Goal: Task Accomplishment & Management: Complete application form

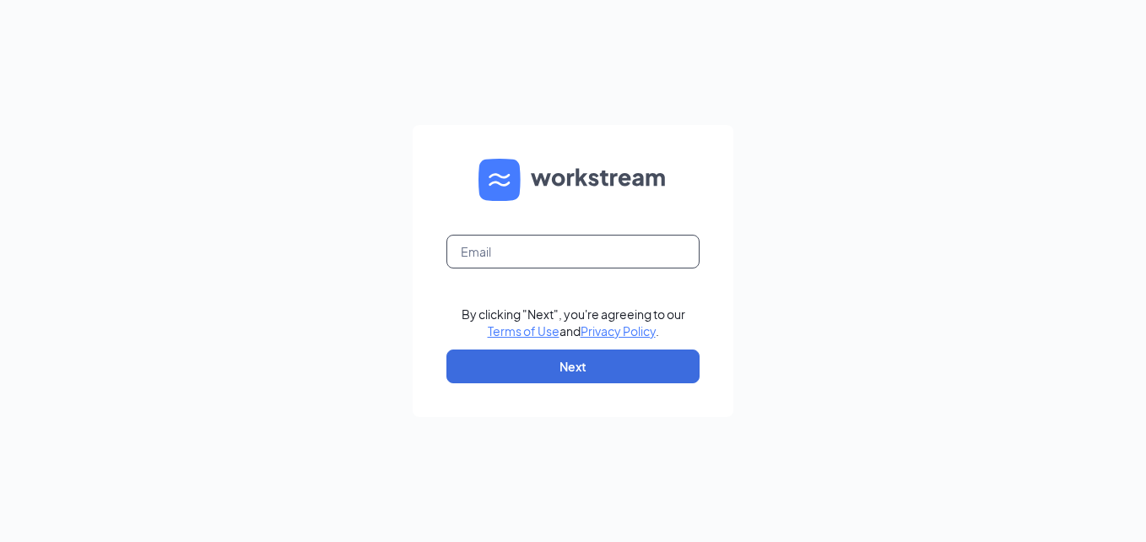
click at [551, 264] on input "text" at bounding box center [572, 252] width 253 height 34
type input "[EMAIL_ADDRESS][DOMAIN_NAME]"
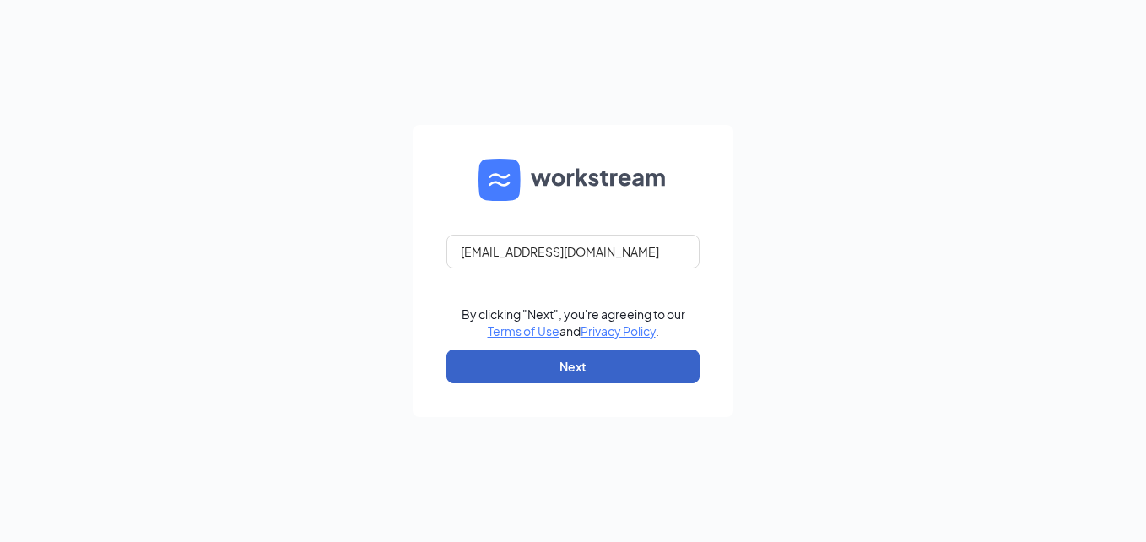
click at [576, 379] on button "Next" at bounding box center [572, 366] width 253 height 34
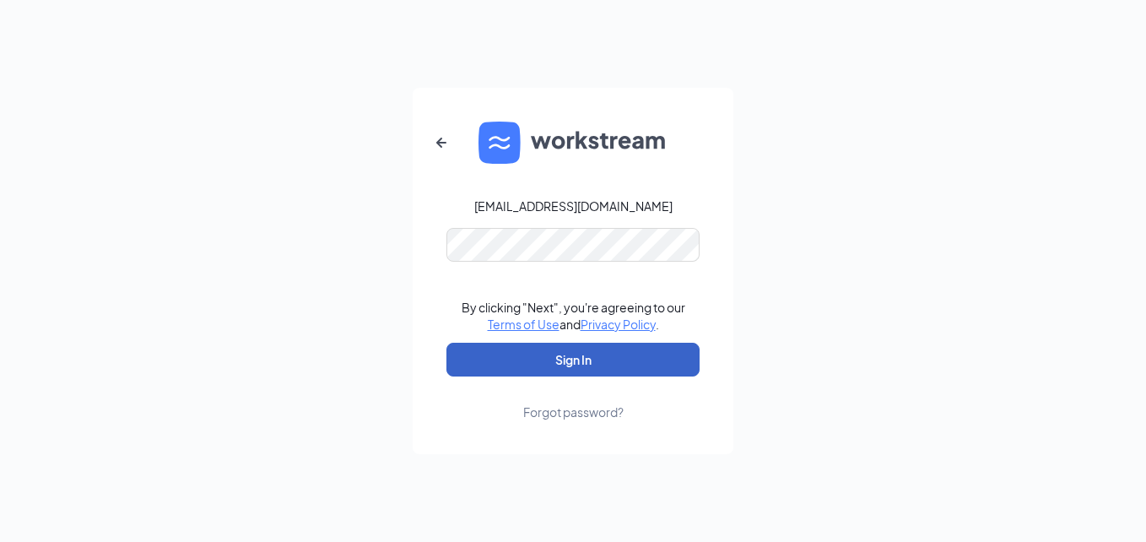
click at [598, 348] on button "Sign In" at bounding box center [572, 360] width 253 height 34
click at [598, 360] on button "Sign In" at bounding box center [572, 360] width 253 height 34
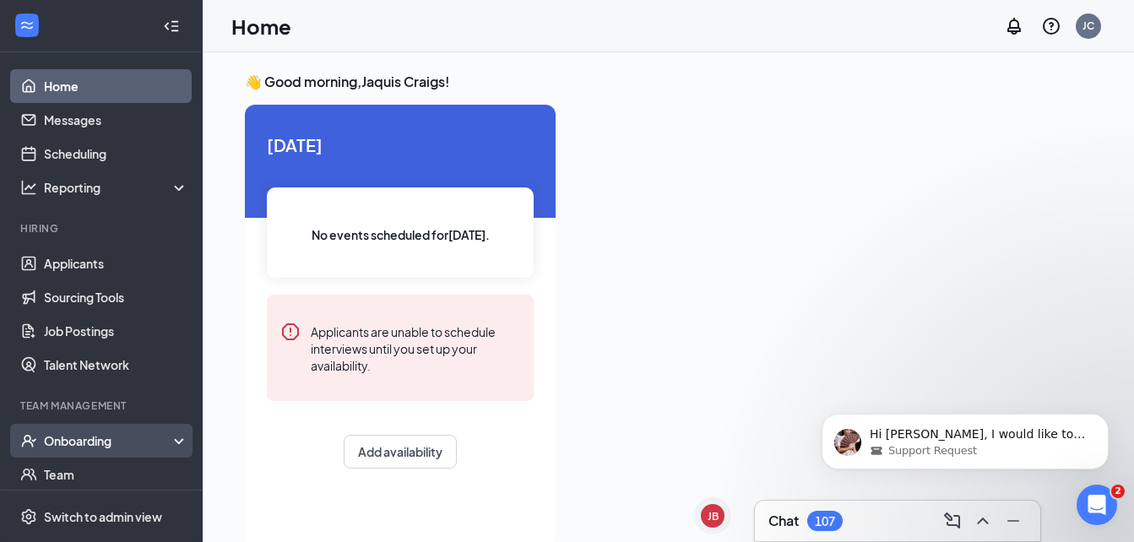
click at [169, 446] on div "Onboarding" at bounding box center [101, 441] width 203 height 34
click at [148, 444] on div "Onboarding" at bounding box center [109, 440] width 130 height 17
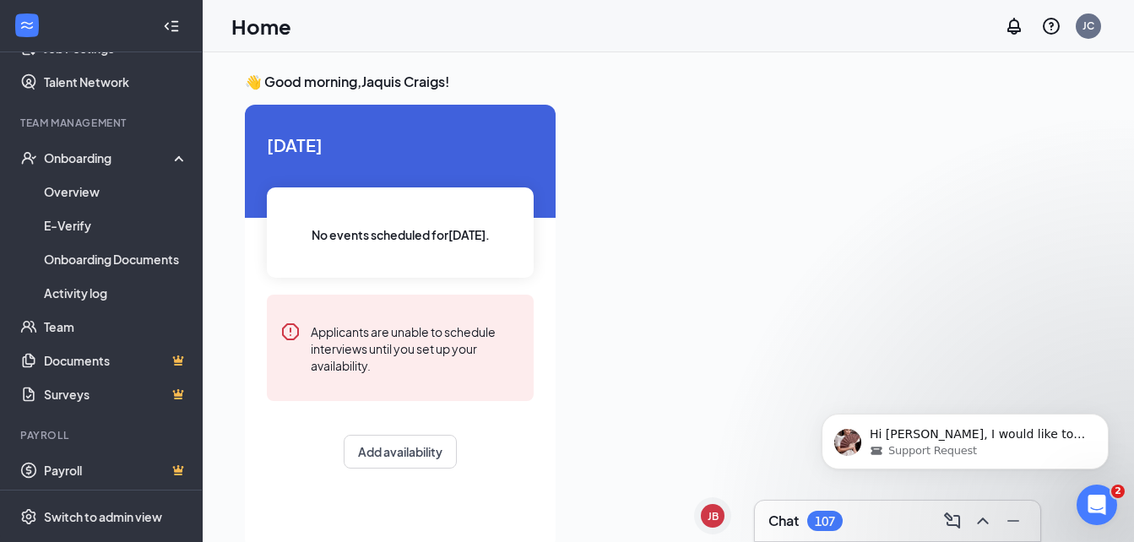
scroll to position [287, 0]
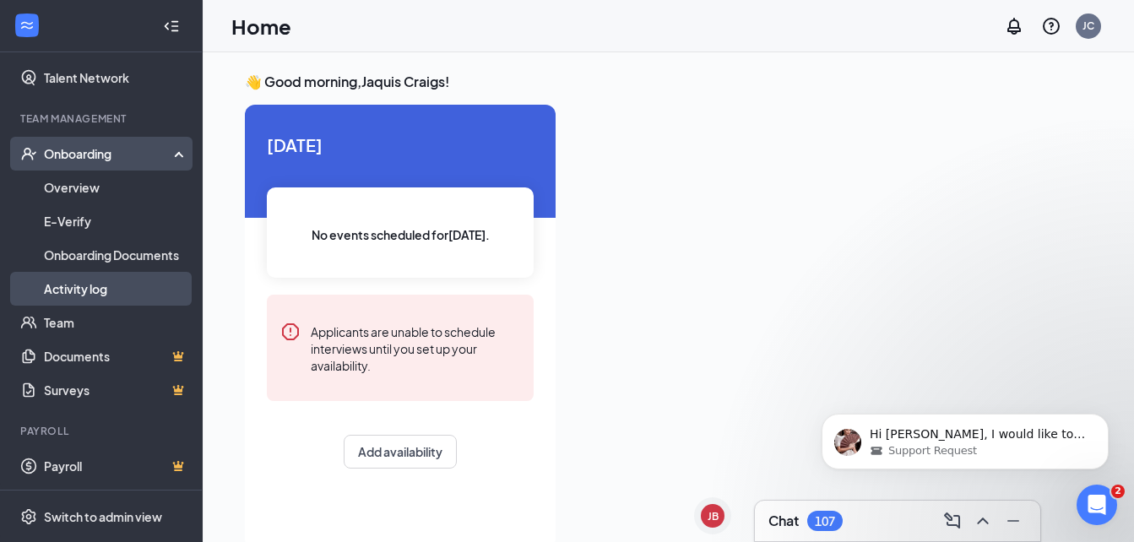
click at [116, 296] on link "Activity log" at bounding box center [116, 289] width 144 height 34
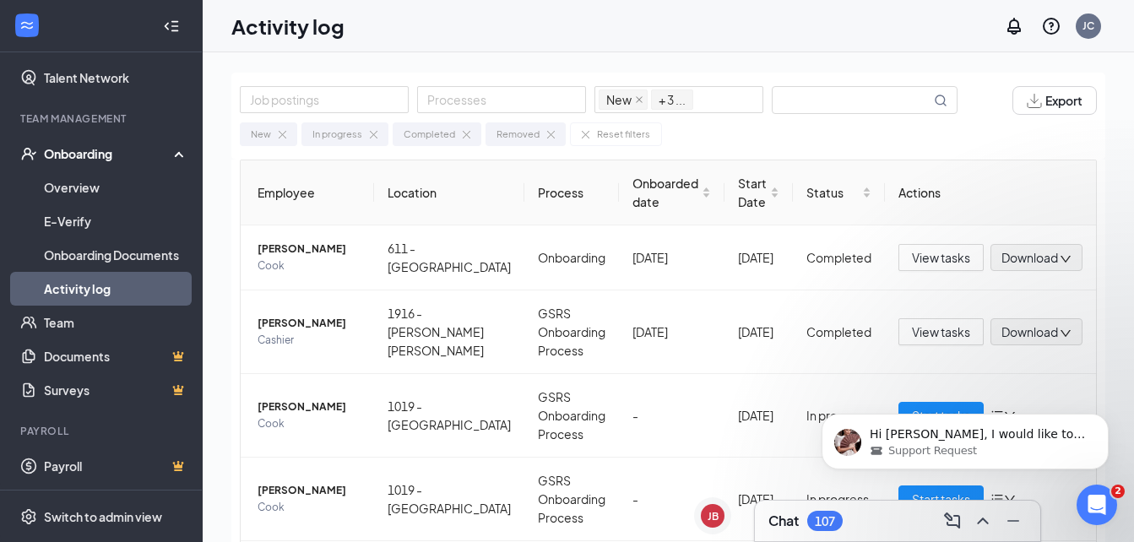
click at [167, 160] on div "Onboarding" at bounding box center [101, 154] width 203 height 34
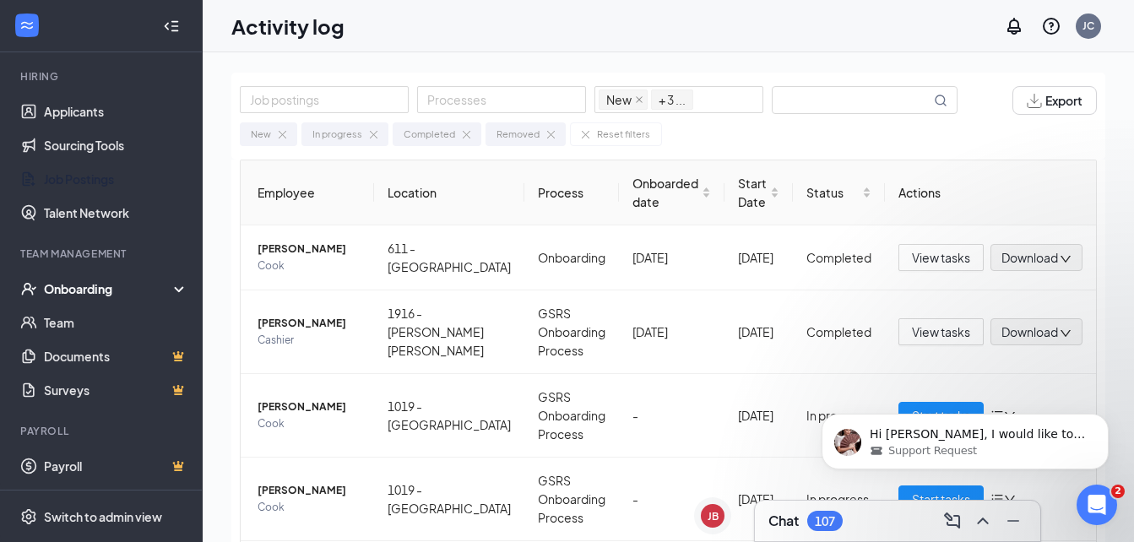
scroll to position [152, 0]
click at [137, 122] on link "Applicants" at bounding box center [116, 112] width 144 height 34
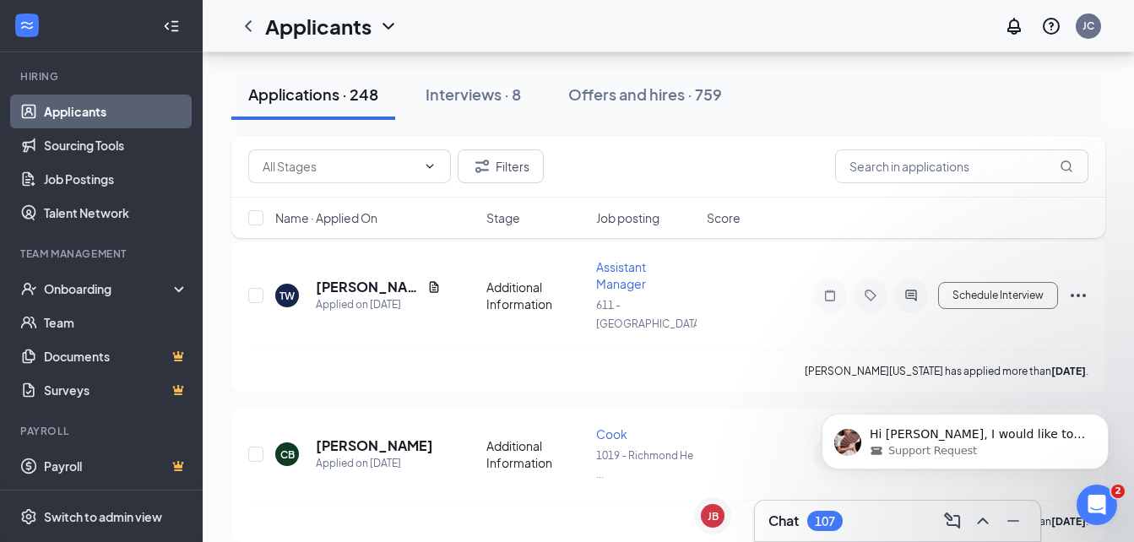
scroll to position [3399, 0]
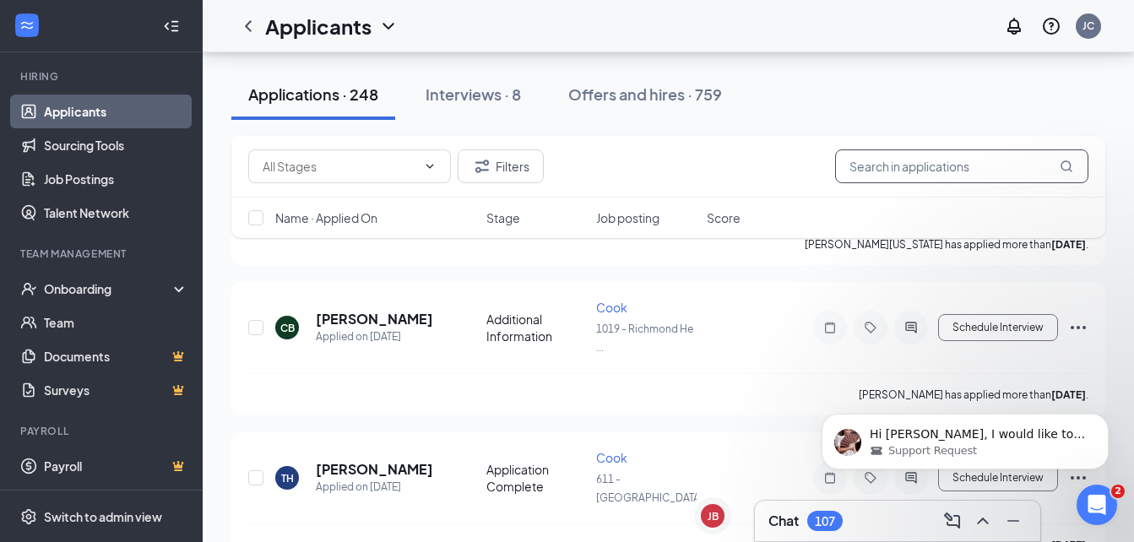
click at [998, 153] on input "text" at bounding box center [961, 166] width 253 height 34
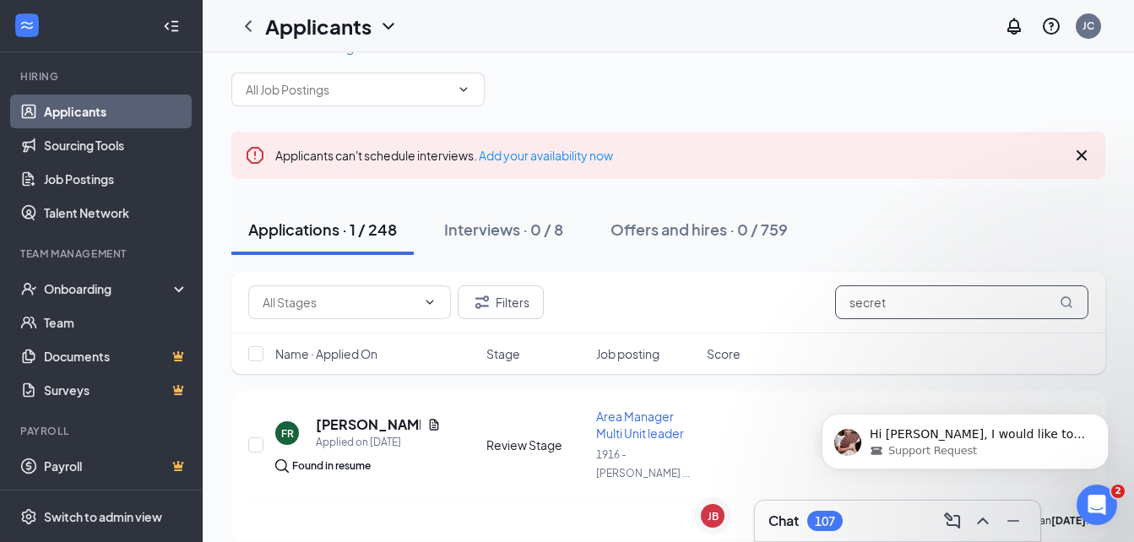
scroll to position [53, 0]
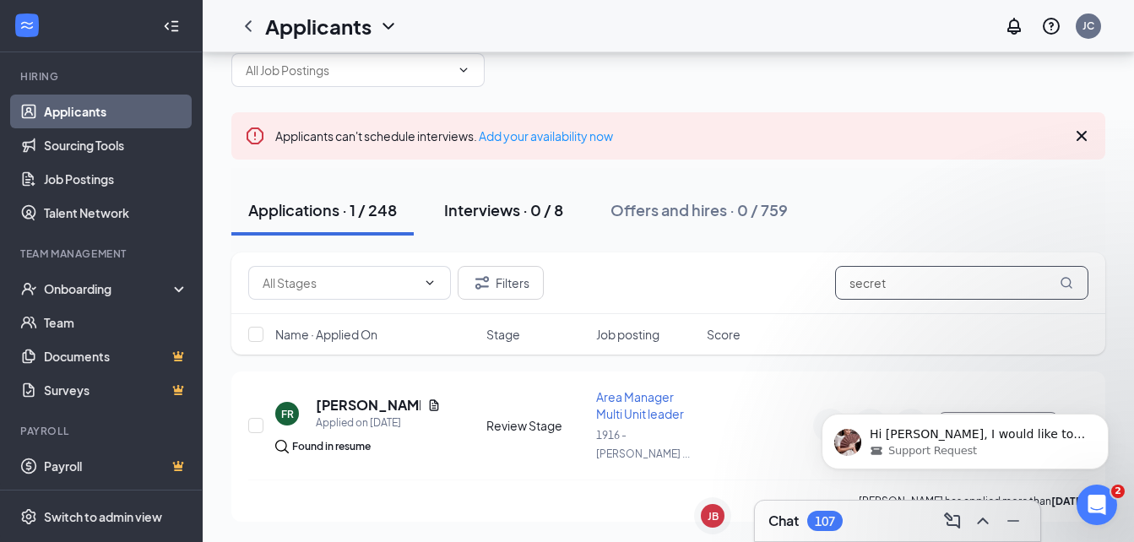
type input "secret"
click at [521, 215] on div "Interviews · 0 / 8" at bounding box center [503, 209] width 119 height 21
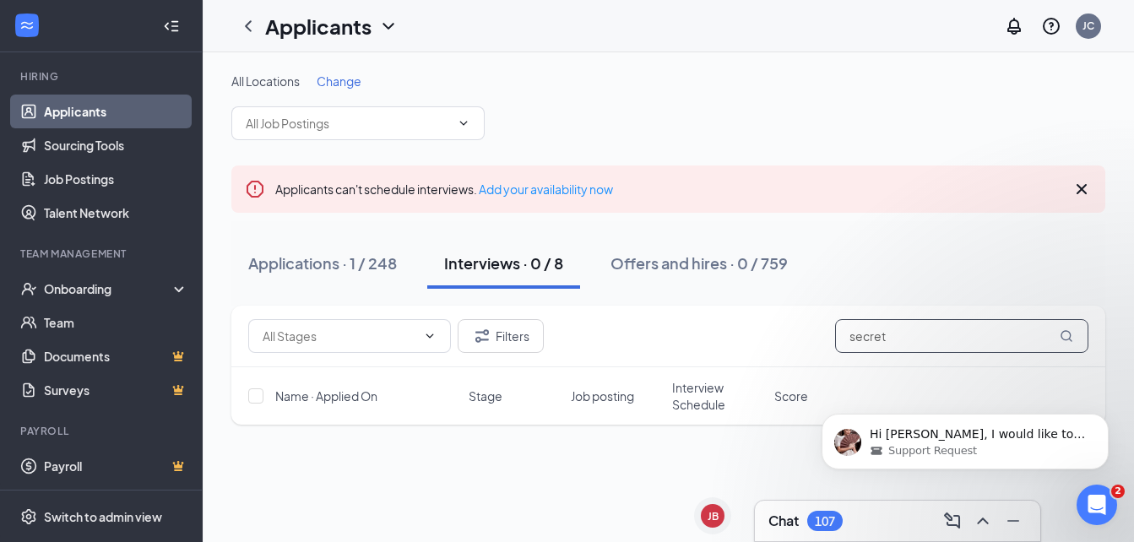
click at [941, 334] on input "secret" at bounding box center [961, 336] width 253 height 34
type input "s"
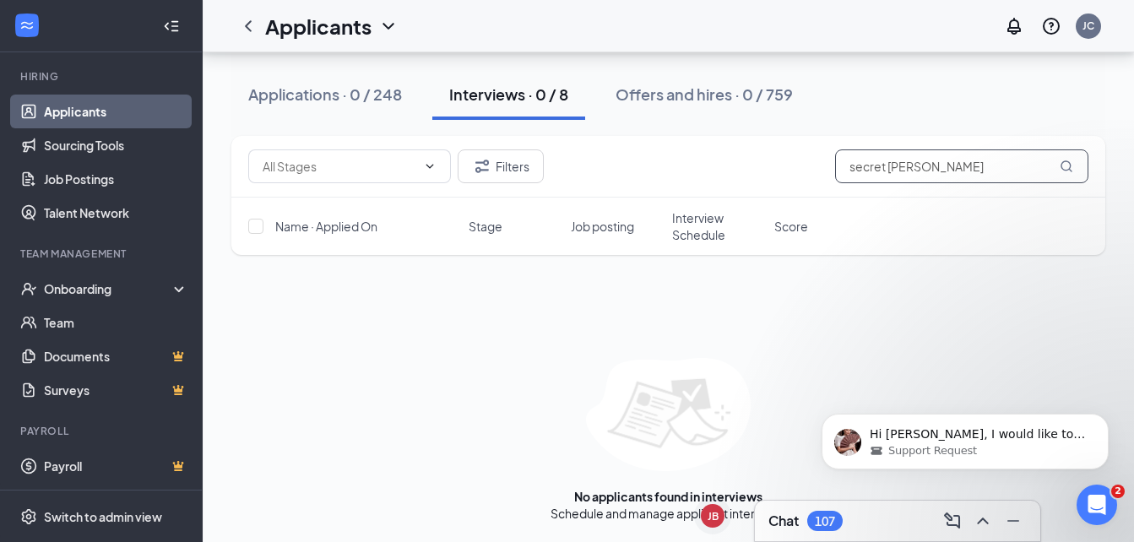
click at [885, 164] on input "secret [PERSON_NAME]" at bounding box center [961, 166] width 253 height 34
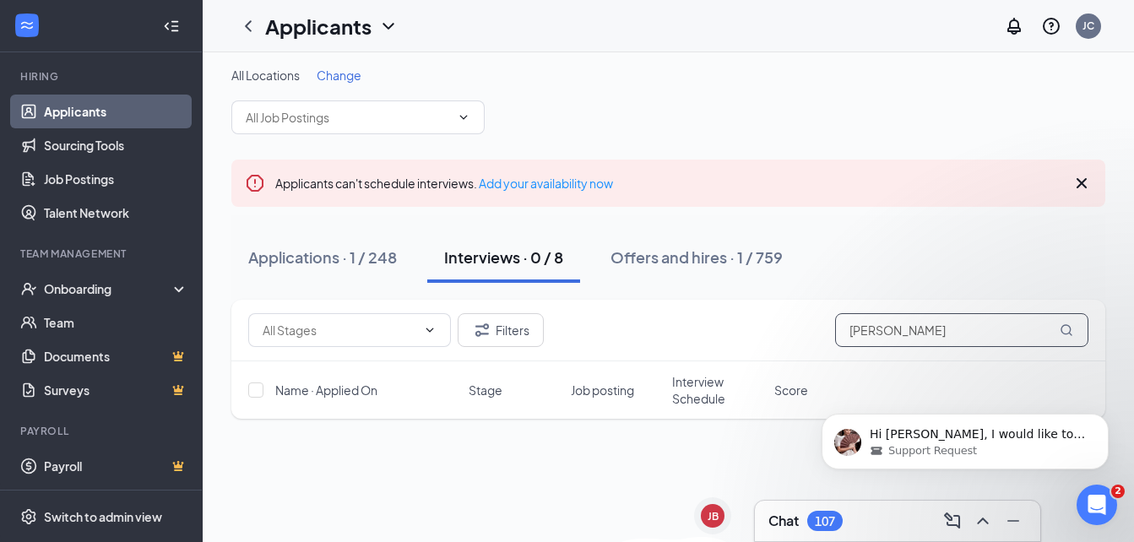
type input "[PERSON_NAME]"
click at [585, 489] on div "Filters [PERSON_NAME] Name · Applied On Stage Job posting Interview Schedule Sc…" at bounding box center [668, 500] width 874 height 401
click at [1081, 182] on icon "Cross" at bounding box center [1081, 183] width 10 height 10
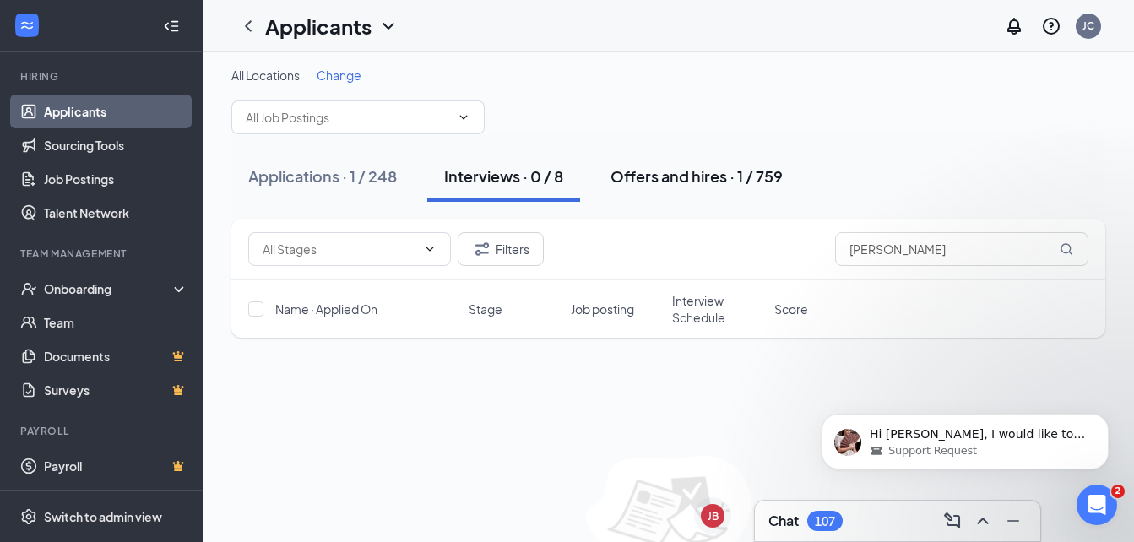
click at [793, 180] on button "Offers and hires · 1 / 759" at bounding box center [696, 176] width 206 height 51
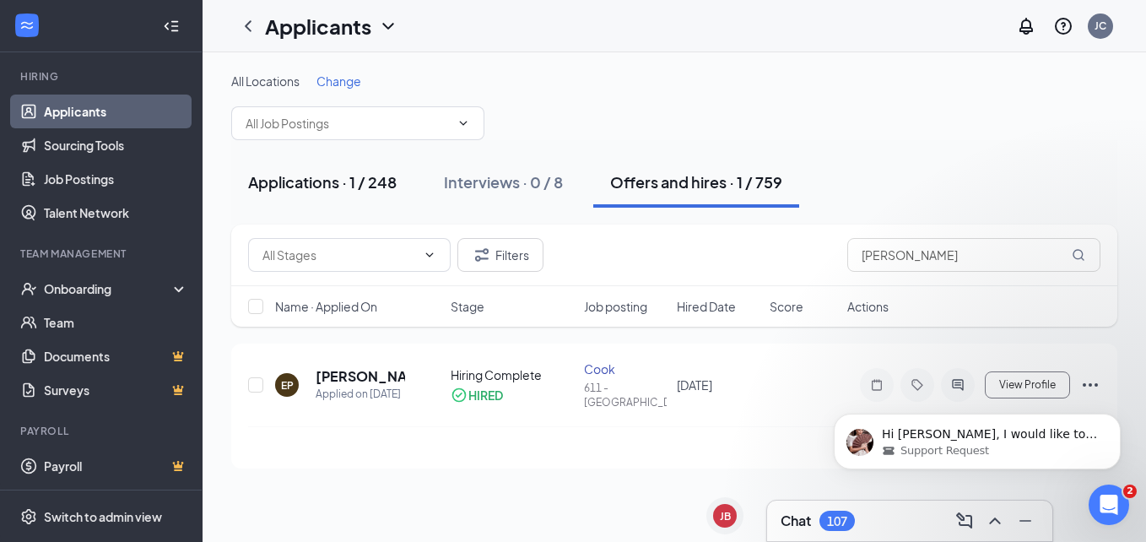
click at [344, 194] on button "Applications · 1 / 248" at bounding box center [322, 182] width 182 height 51
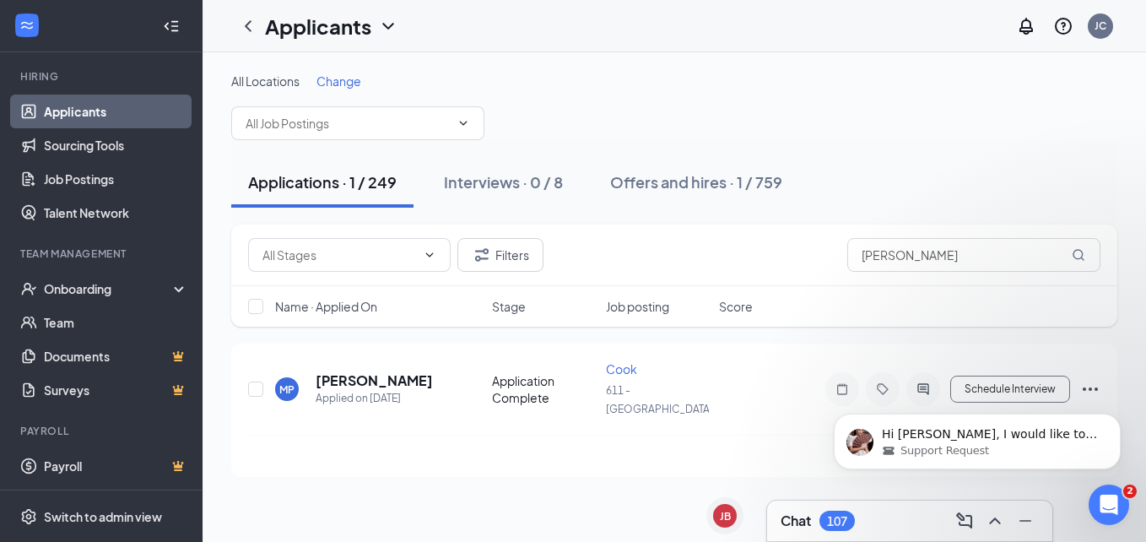
click at [1031, 197] on div "Applications · 1 / 249 Interviews · 0 / 8 Offers and hires · 1 / 759" at bounding box center [674, 182] width 886 height 51
click at [120, 114] on link "Applicants" at bounding box center [116, 112] width 144 height 34
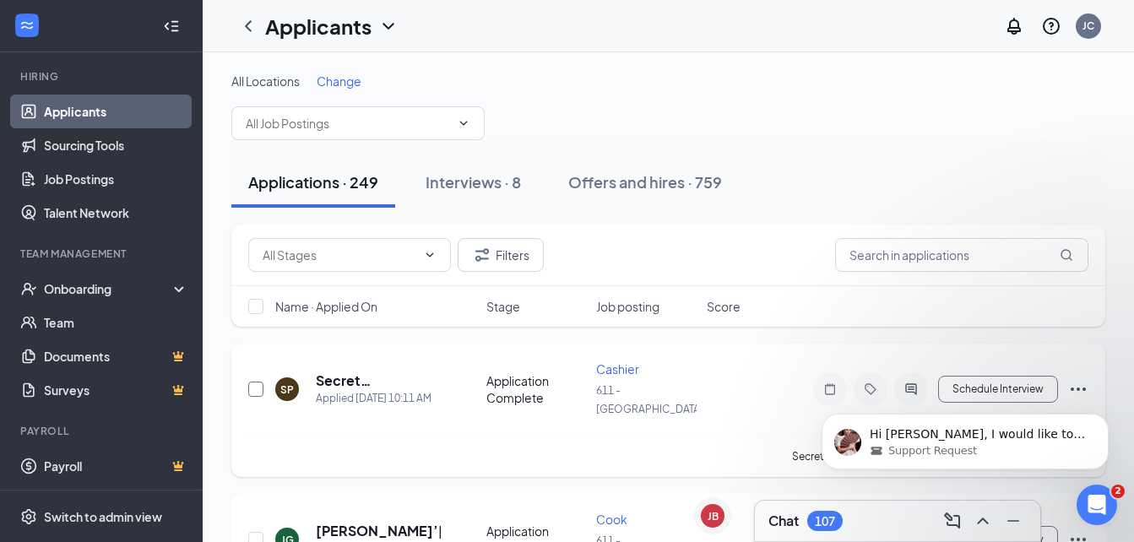
click at [256, 387] on input "checkbox" at bounding box center [255, 388] width 15 height 15
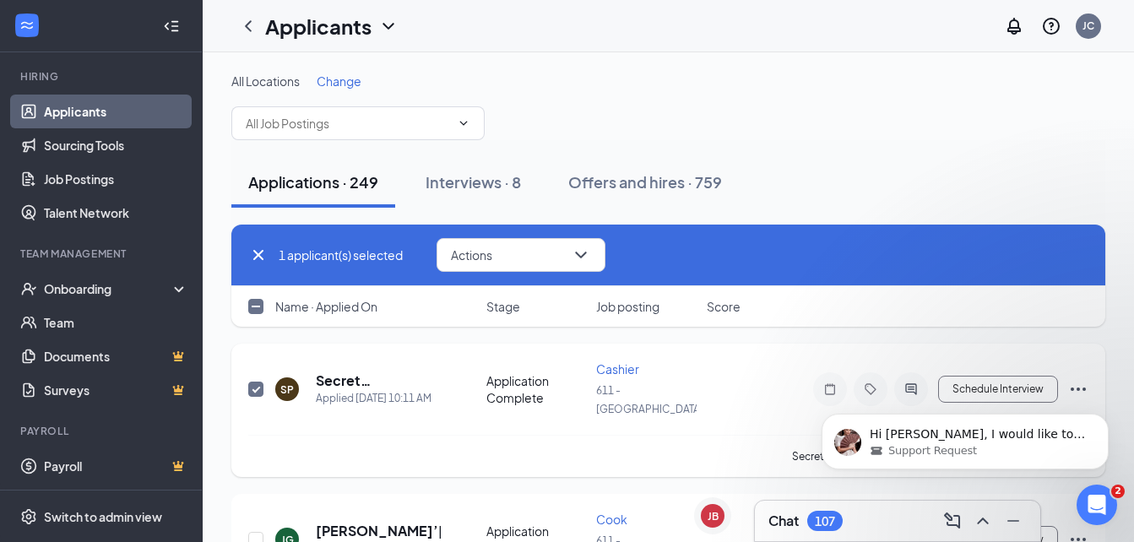
click at [256, 387] on input "checkbox" at bounding box center [255, 388] width 15 height 15
checkbox input "false"
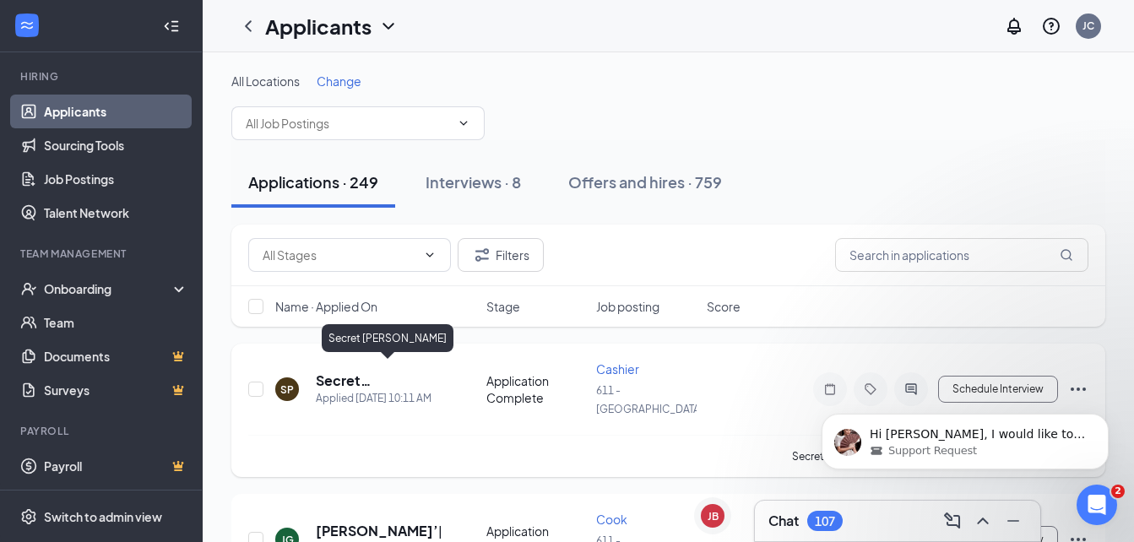
click at [365, 376] on h5 "Secret [PERSON_NAME]" at bounding box center [378, 380] width 125 height 19
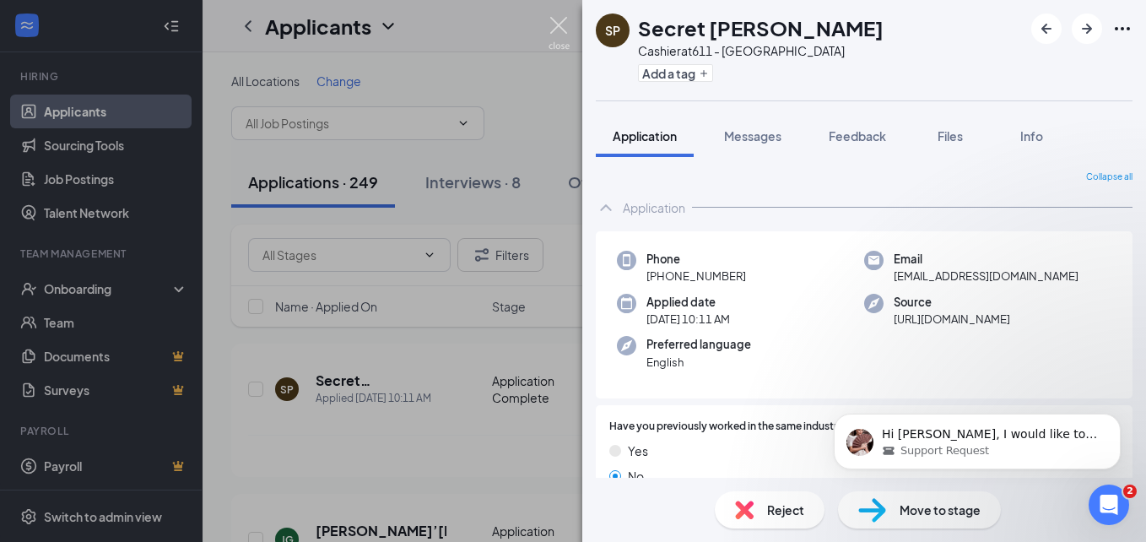
click at [554, 29] on img at bounding box center [559, 33] width 21 height 33
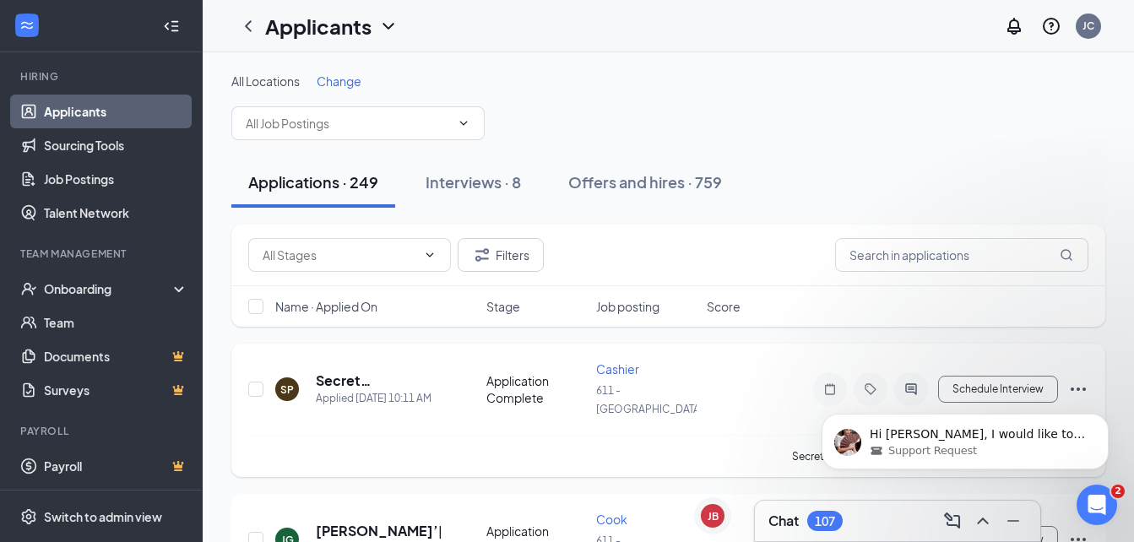
click at [625, 365] on span "Cashier" at bounding box center [617, 368] width 43 height 15
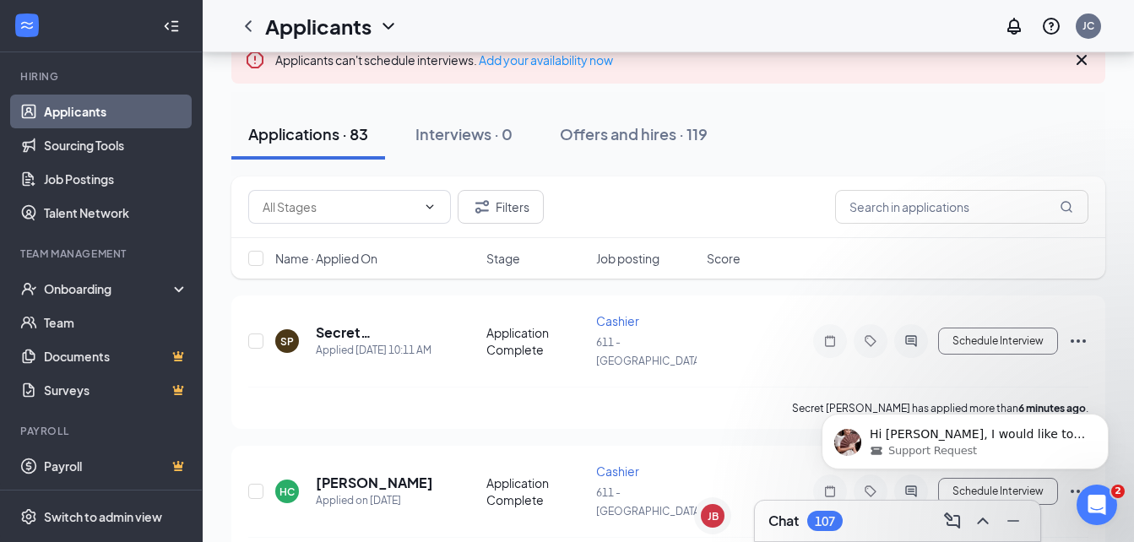
scroll to position [135, 0]
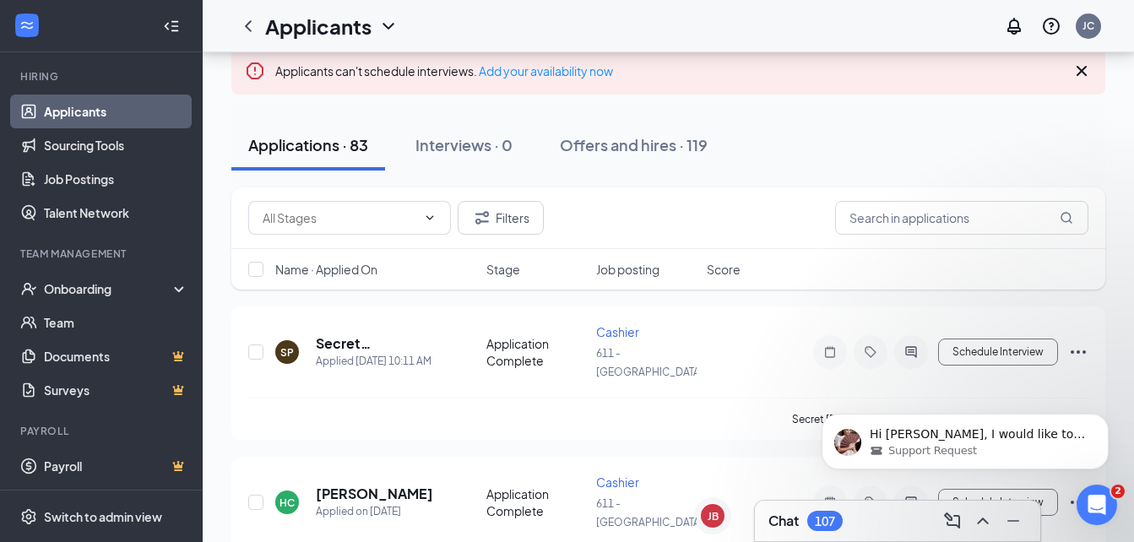
click at [1067, 343] on div "Hi [PERSON_NAME], I would like to quickly follow up on your concern regarding t…" at bounding box center [964, 363] width 311 height 211
click at [1072, 341] on div "Hi [PERSON_NAME], I would like to quickly follow up on your concern regarding t…" at bounding box center [964, 363] width 311 height 211
click at [1069, 338] on div "Hi [PERSON_NAME], I would like to quickly follow up on your concern regarding t…" at bounding box center [964, 363] width 311 height 211
drag, startPoint x: 273, startPoint y: 30, endPoint x: 1077, endPoint y: 338, distance: 861.0
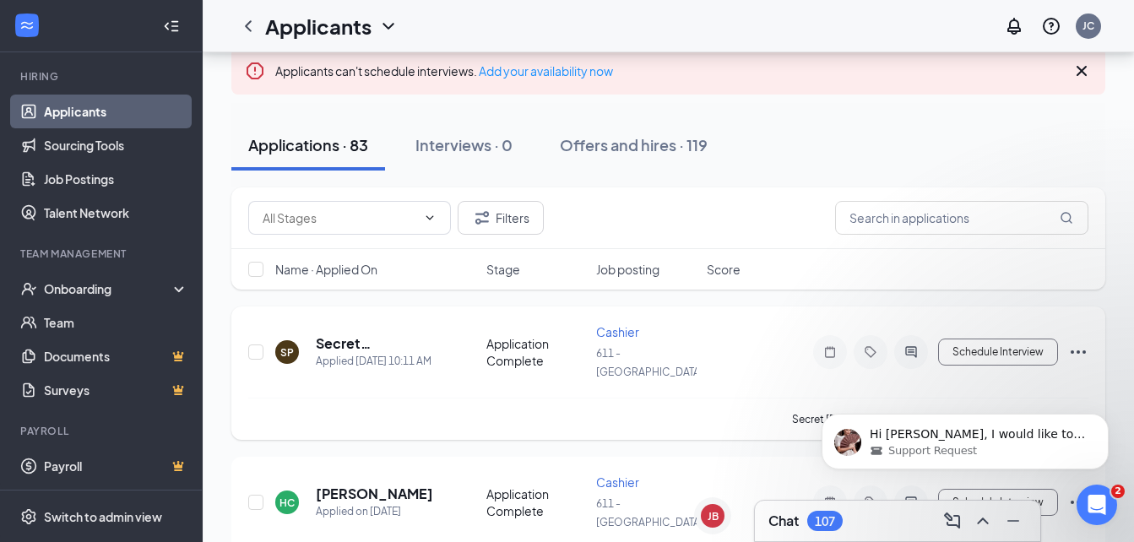
click at [1077, 342] on icon "Ellipses" at bounding box center [1078, 352] width 20 height 20
click at [1065, 340] on div "Hi [PERSON_NAME], I would like to quickly follow up on your concern regarding t…" at bounding box center [964, 363] width 311 height 211
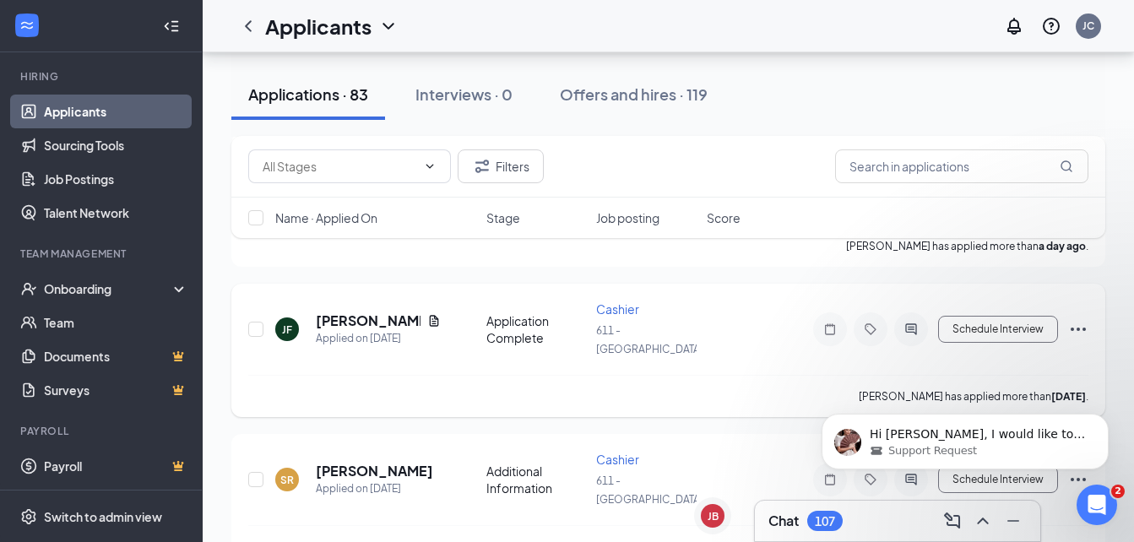
click at [1074, 319] on icon "Ellipses" at bounding box center [1078, 329] width 20 height 20
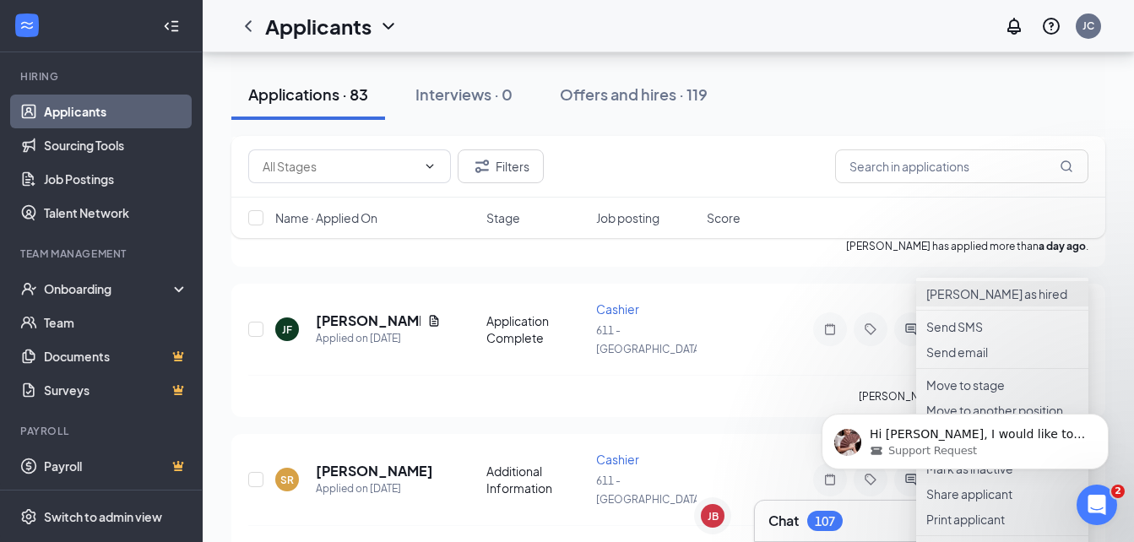
click at [1001, 297] on p "[PERSON_NAME] as hired" at bounding box center [1002, 293] width 152 height 17
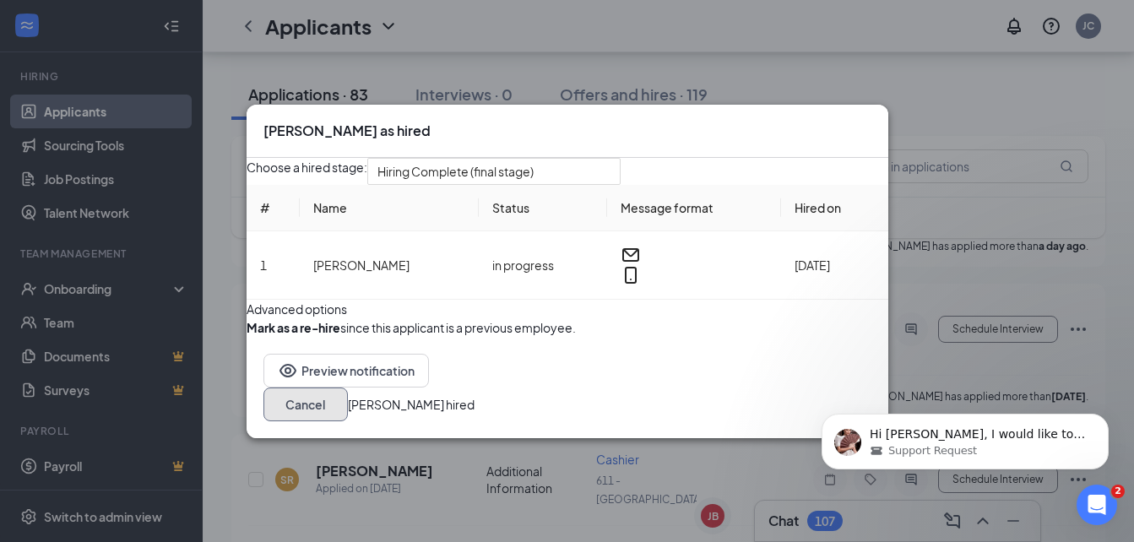
click at [348, 421] on button "Cancel" at bounding box center [305, 404] width 84 height 34
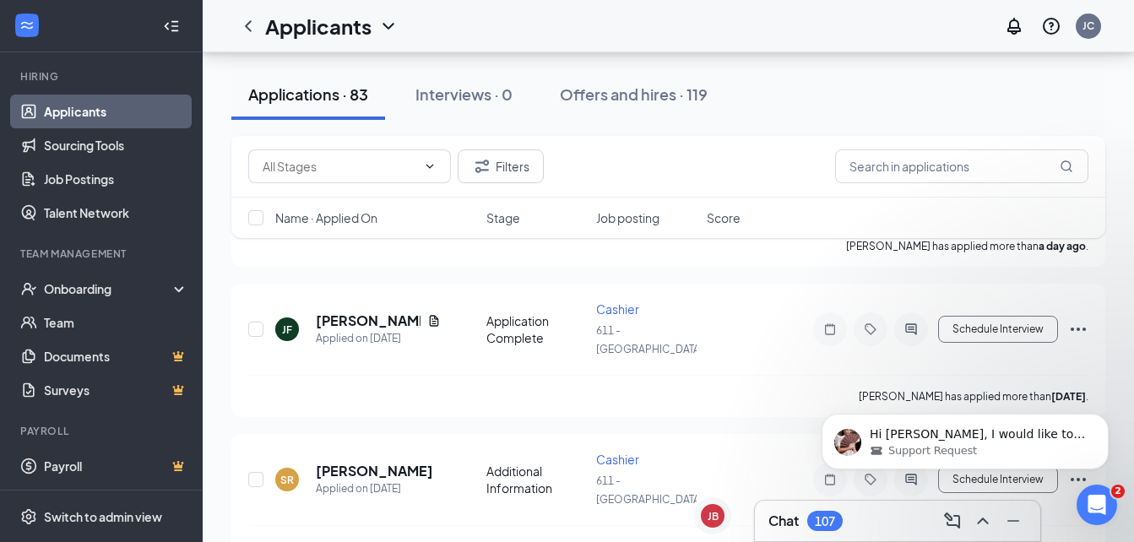
scroll to position [135, 0]
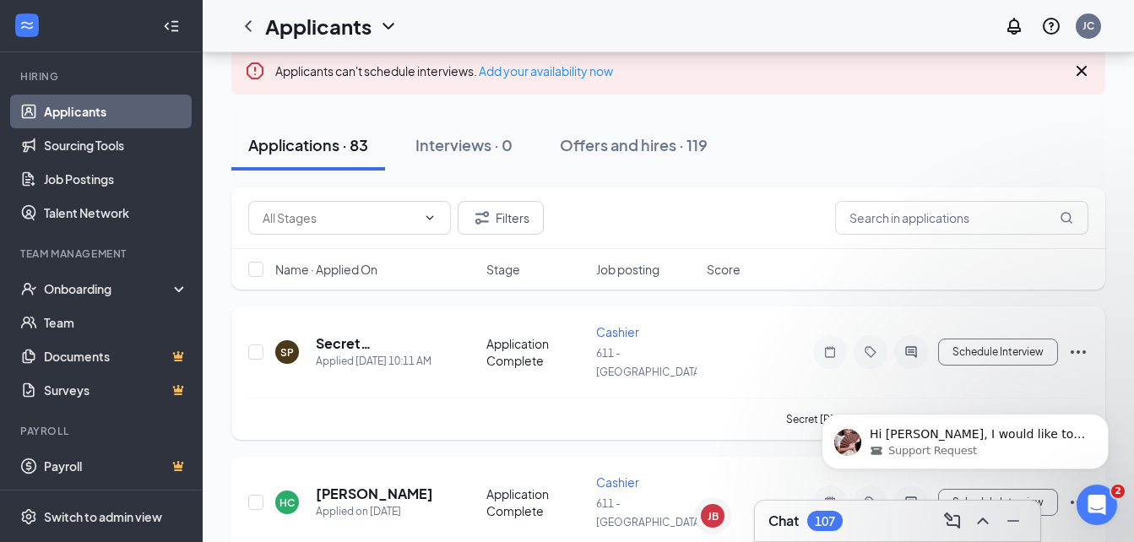
click at [1081, 342] on icon "Ellipses" at bounding box center [1078, 352] width 20 height 20
click at [991, 377] on p "[PERSON_NAME] as hired" at bounding box center [1002, 372] width 152 height 17
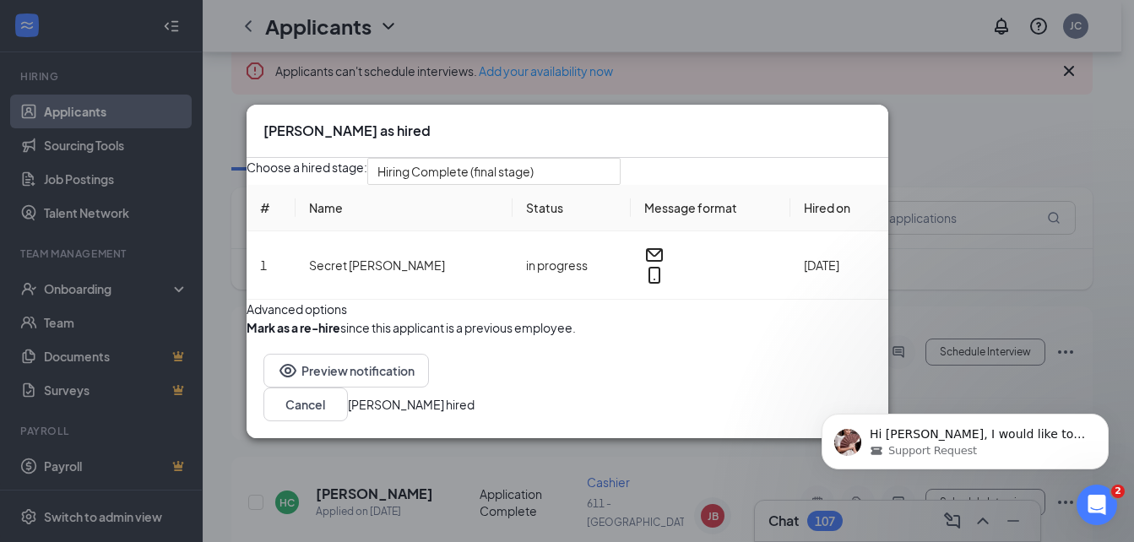
click at [809, 446] on div "Hi [PERSON_NAME], I would like to quickly follow up on your concern regarding t…" at bounding box center [964, 363] width 311 height 211
click at [1089, 502] on icon "Open Intercom Messenger" at bounding box center [1094, 503] width 28 height 28
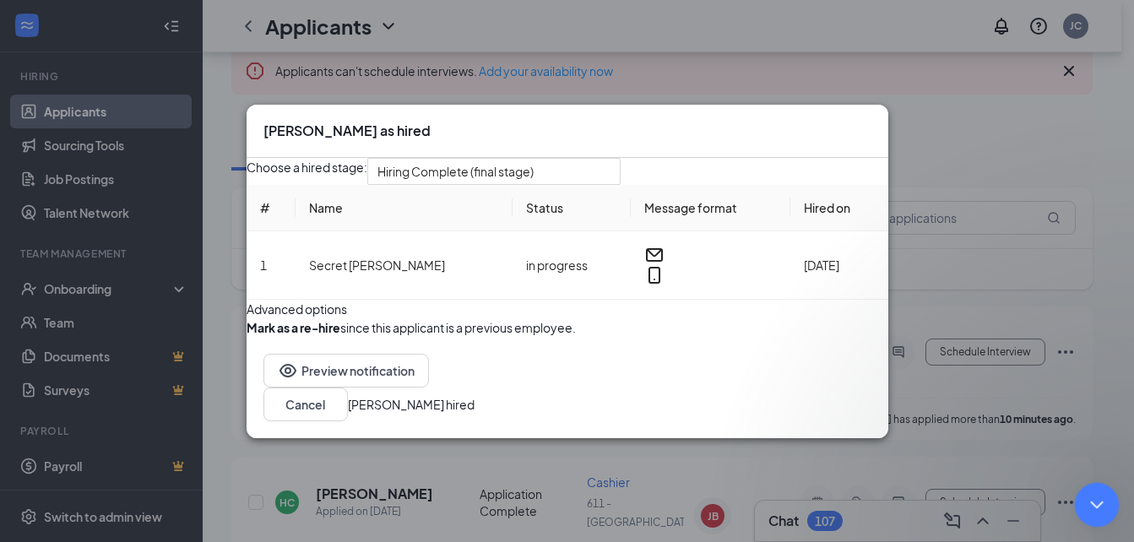
scroll to position [0, 0]
click at [1094, 484] on div "Close Intercom Messenger" at bounding box center [1094, 502] width 41 height 41
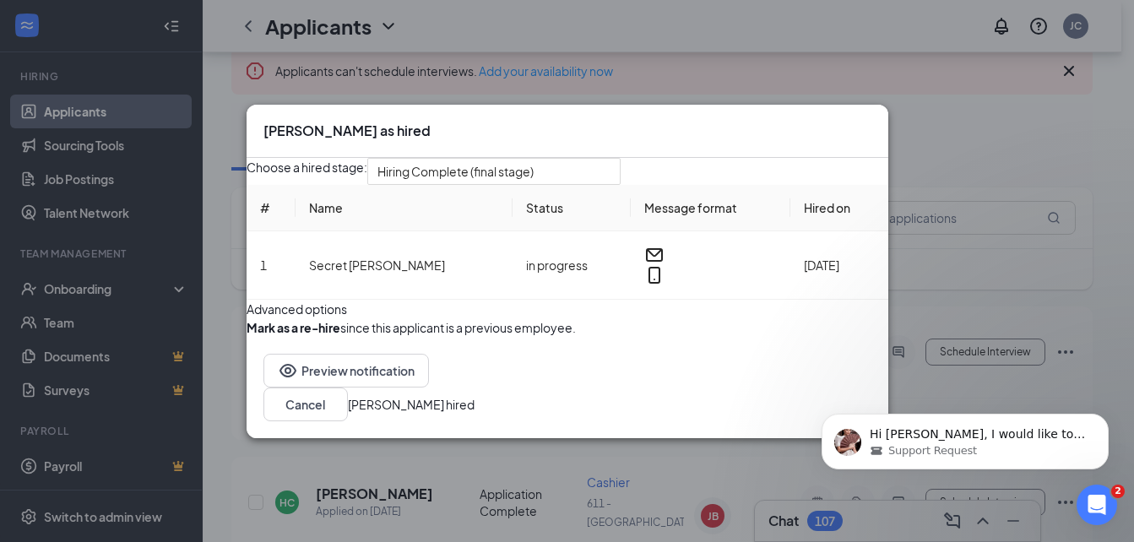
click at [804, 452] on body "Hi [PERSON_NAME], I would like to quickly follow up on your concern regarding t…" at bounding box center [965, 437] width 324 height 105
click at [474, 414] on button "[PERSON_NAME] hired" at bounding box center [411, 404] width 127 height 19
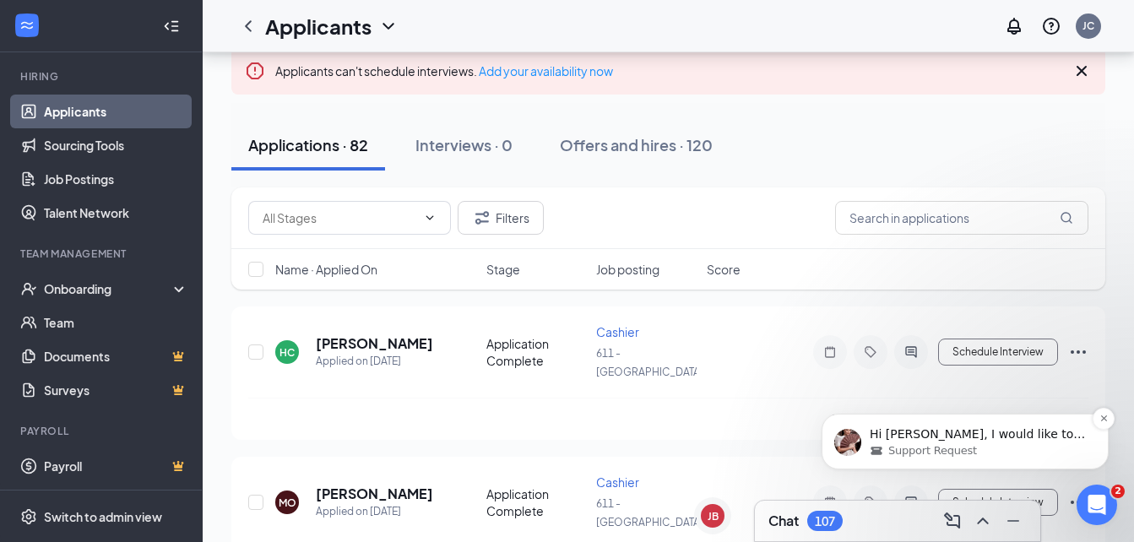
click at [1086, 432] on p "Hi [PERSON_NAME], I would like to quickly follow up on your concern regarding t…" at bounding box center [978, 434] width 218 height 17
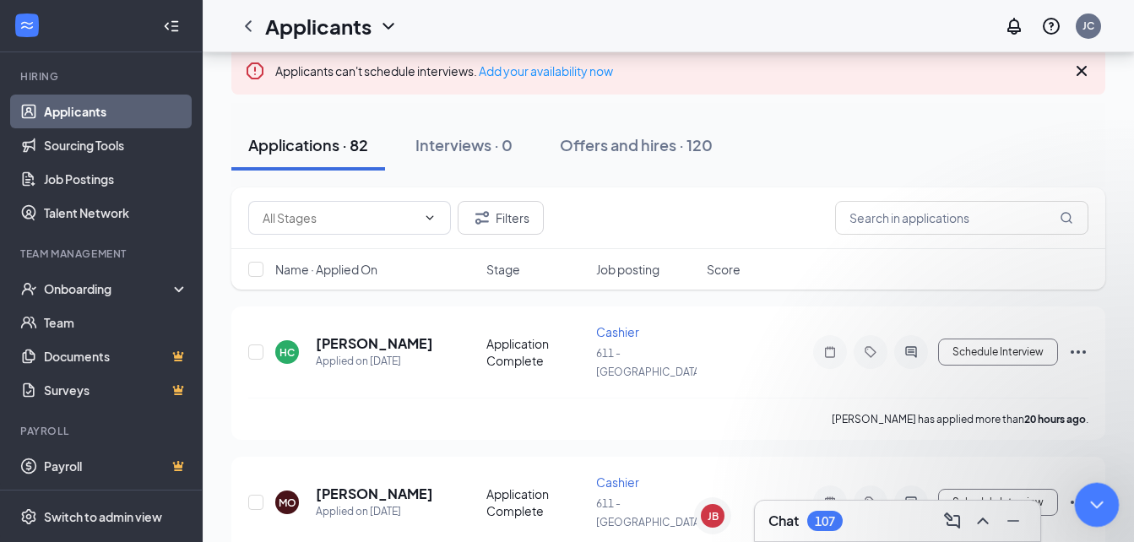
scroll to position [121, 0]
click at [1098, 496] on icon "Close Intercom Messenger" at bounding box center [1094, 502] width 20 height 20
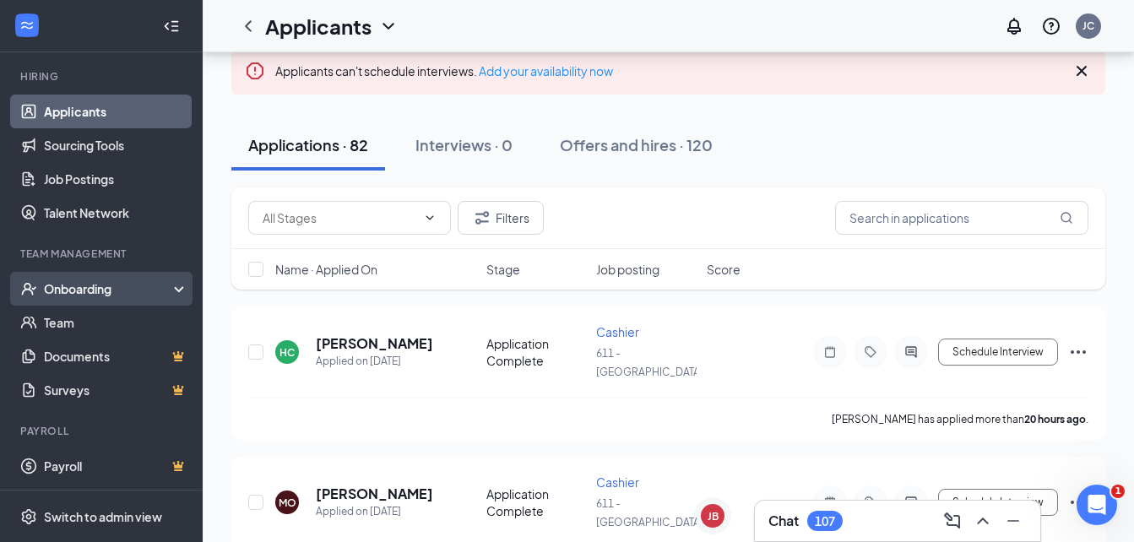
click at [126, 288] on div "Onboarding" at bounding box center [109, 288] width 130 height 17
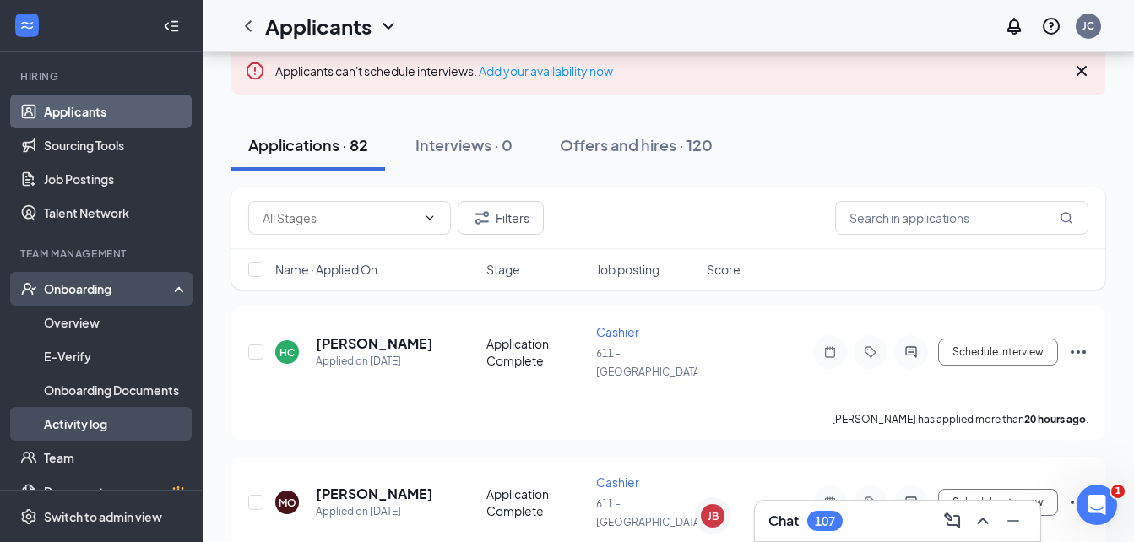
click at [109, 424] on link "Activity log" at bounding box center [116, 424] width 144 height 34
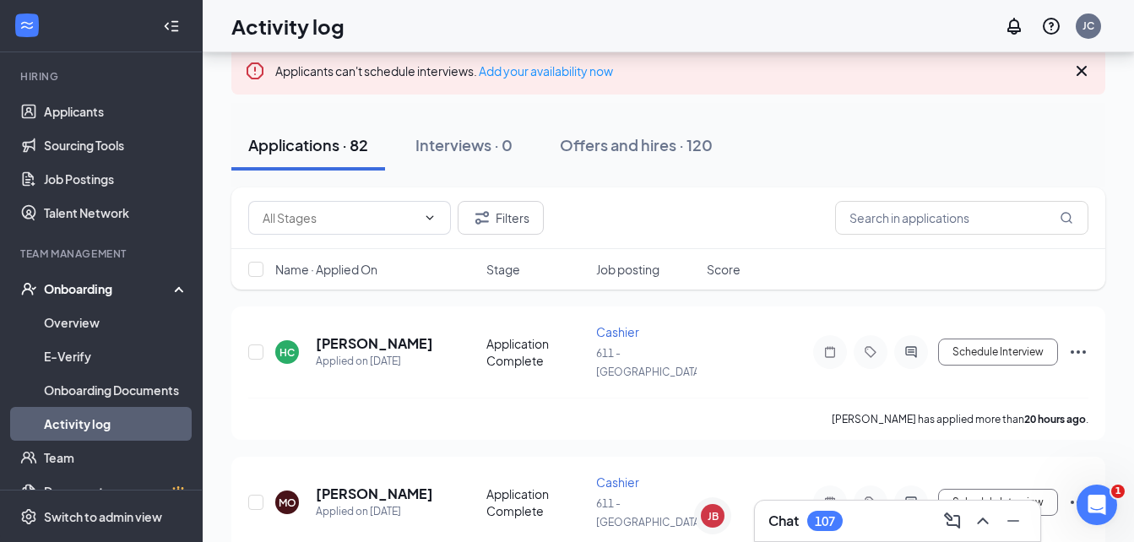
scroll to position [76, 0]
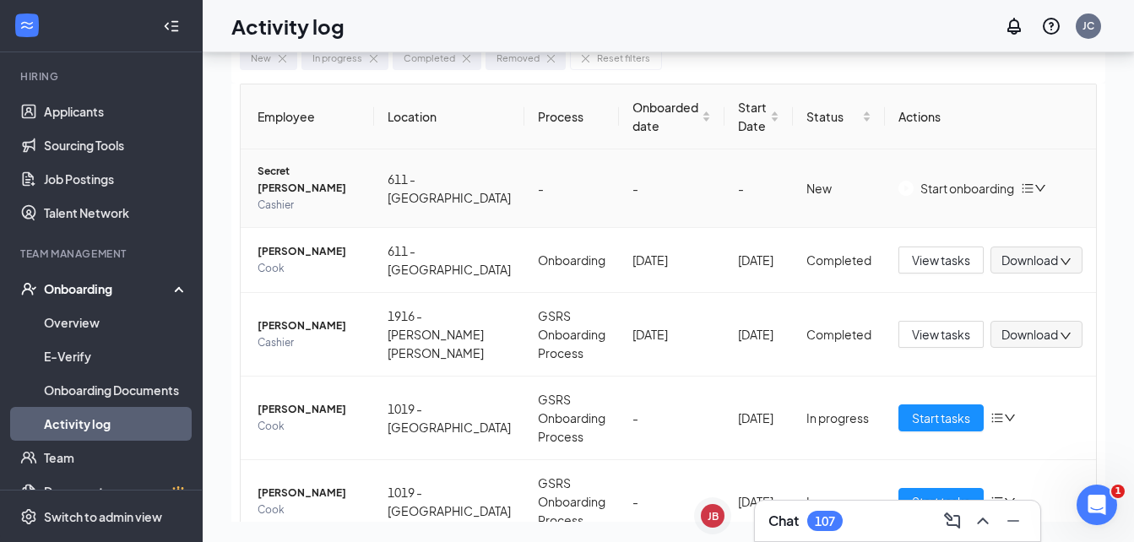
click at [915, 187] on div "Start onboarding" at bounding box center [956, 188] width 116 height 19
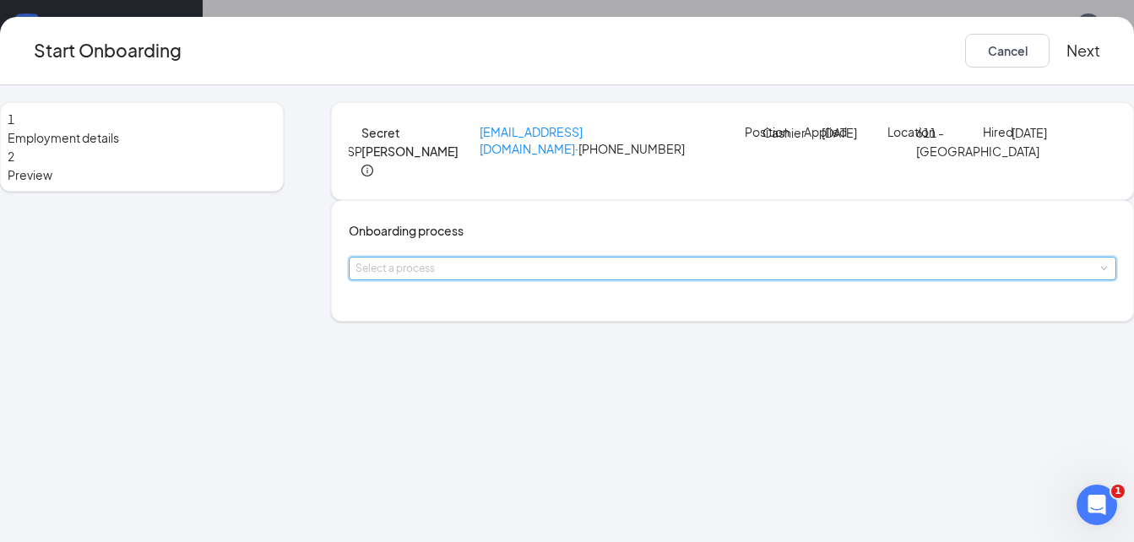
click at [1099, 273] on span at bounding box center [1103, 269] width 8 height 8
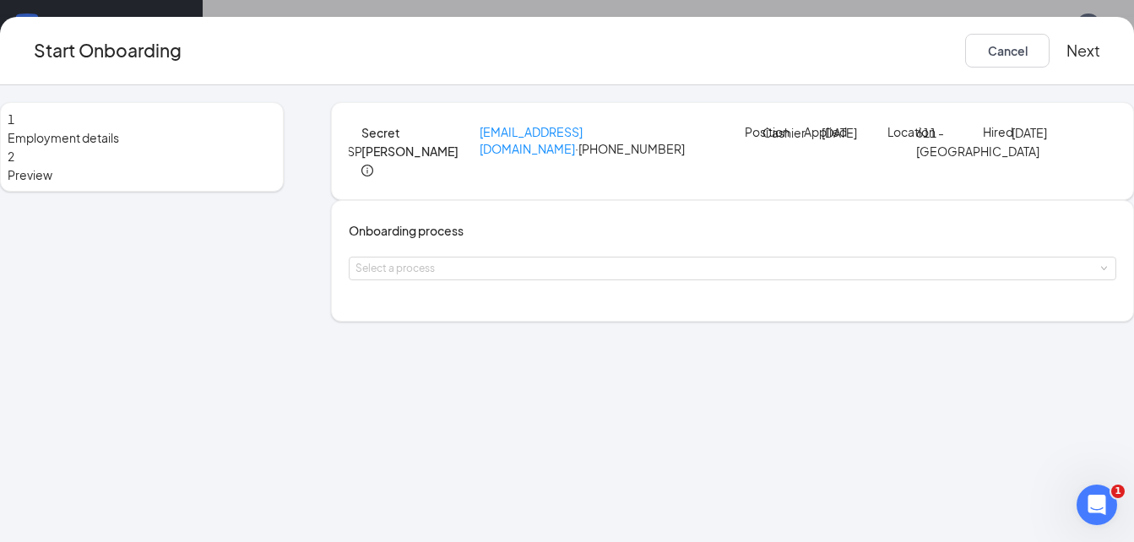
click at [855, 280] on div "Select a process" at bounding box center [732, 269] width 767 height 24
click at [549, 322] on div "Onboarding process Select a process" at bounding box center [732, 261] width 803 height 122
click at [536, 277] on div "Select a process" at bounding box center [728, 268] width 746 height 17
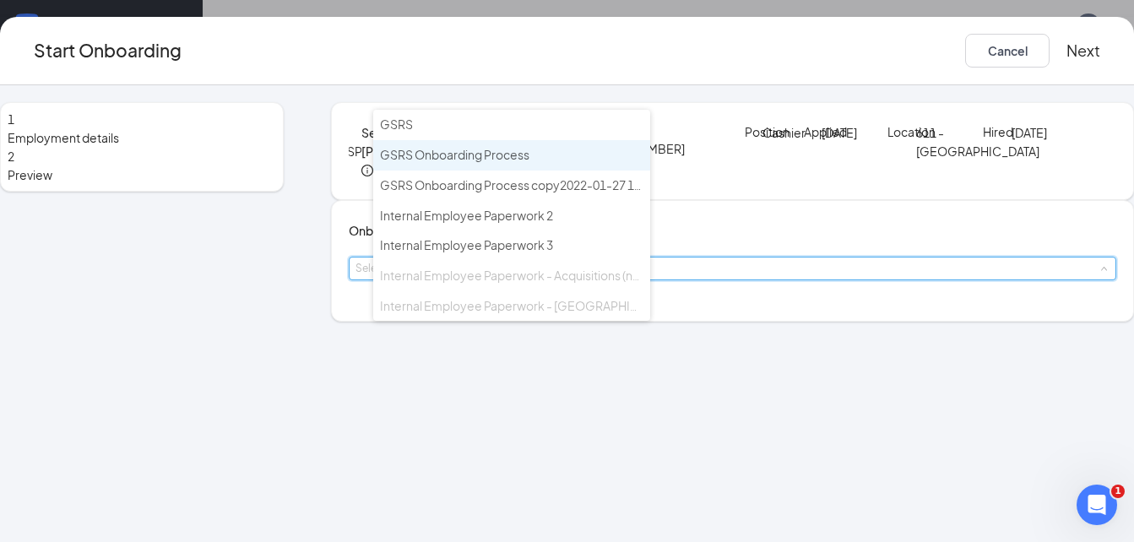
click at [497, 150] on span "GSRS Onboarding Process" at bounding box center [454, 154] width 149 height 15
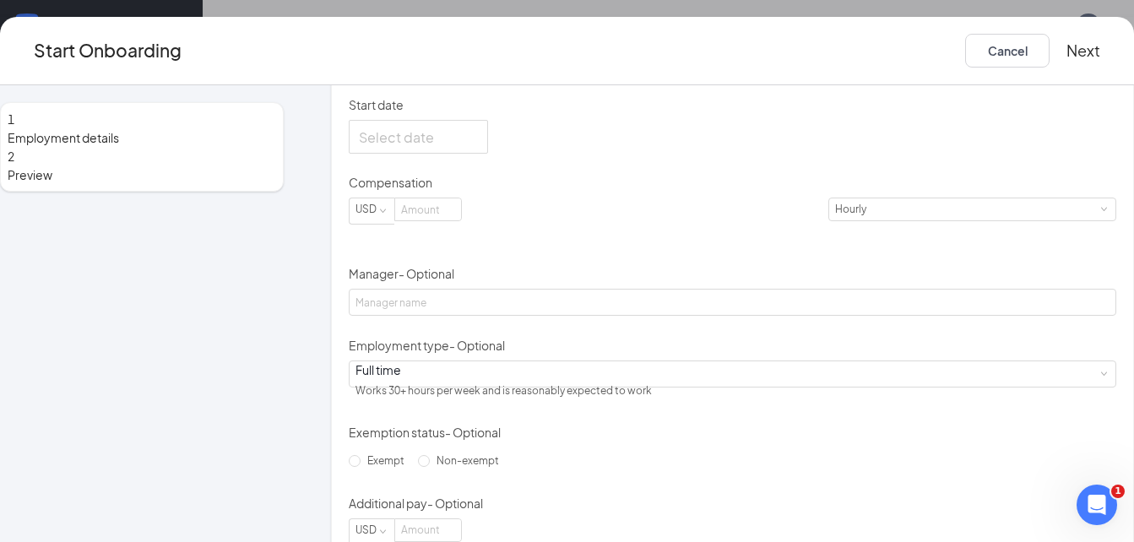
scroll to position [366, 0]
click at [478, 146] on div at bounding box center [418, 135] width 119 height 21
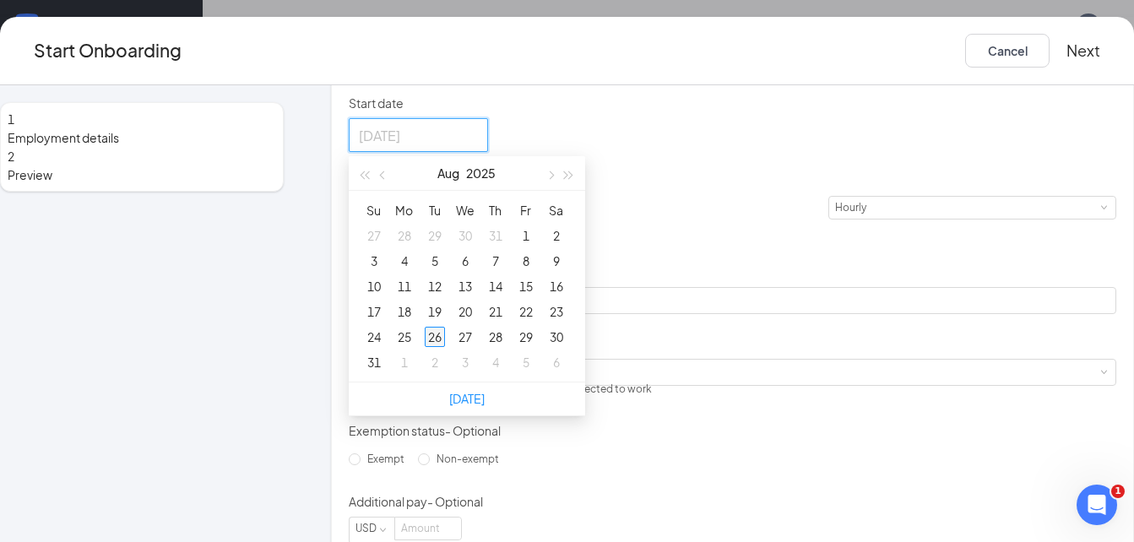
type input "[DATE]"
click at [445, 347] on div "26" at bounding box center [435, 337] width 20 height 20
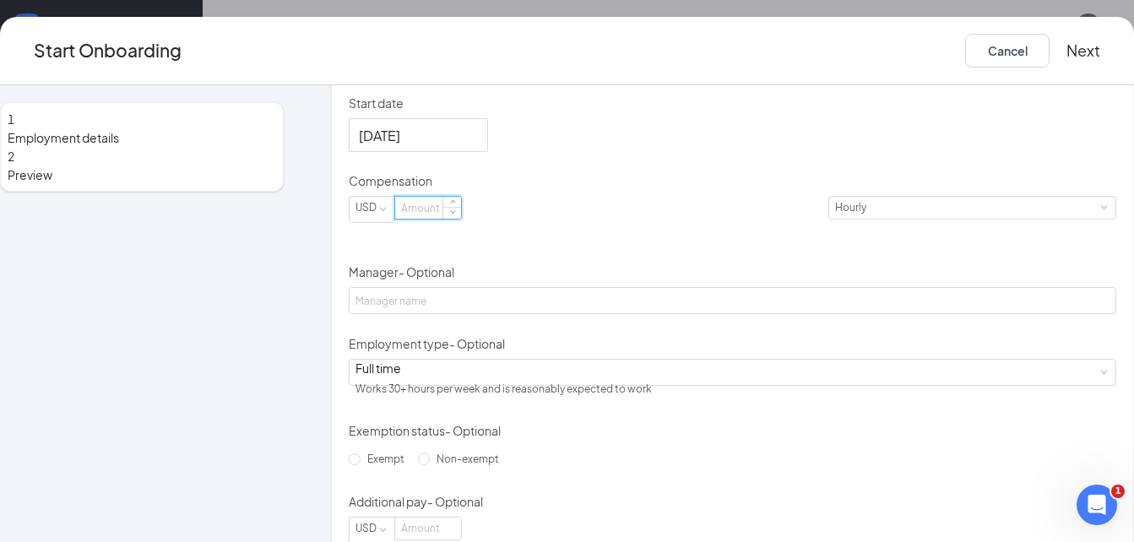
click at [438, 219] on input at bounding box center [428, 208] width 66 height 22
type input "15"
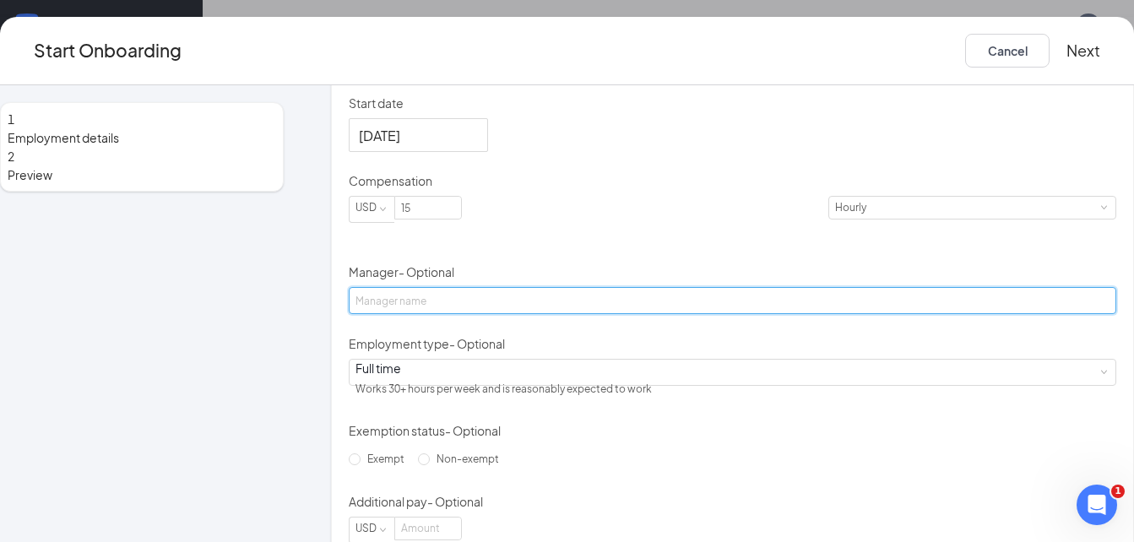
click at [470, 314] on input "Manager - Optional" at bounding box center [732, 300] width 767 height 27
type input "[PERSON_NAME]"
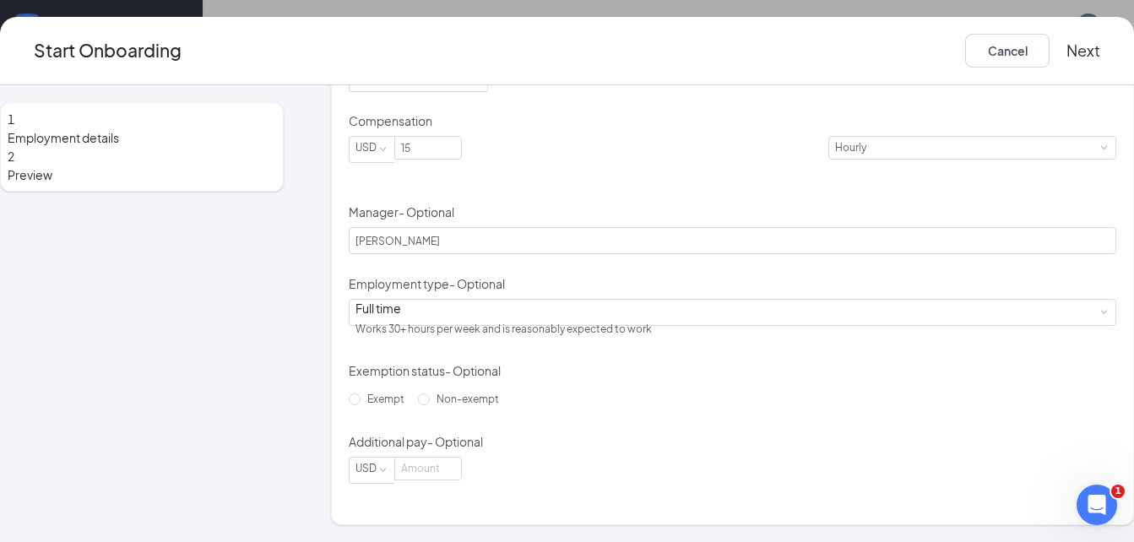
scroll to position [528, 0]
click at [411, 392] on span "Exempt" at bounding box center [385, 398] width 51 height 13
click at [360, 393] on input "Exempt" at bounding box center [355, 399] width 12 height 12
radio input "true"
click at [461, 479] on input at bounding box center [428, 468] width 66 height 22
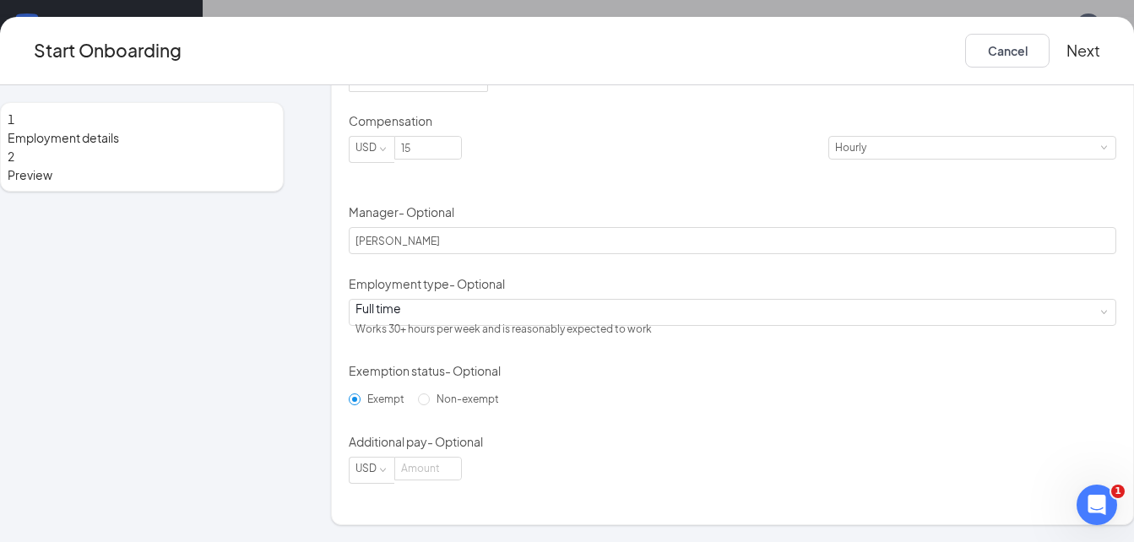
click at [1066, 56] on button "Next" at bounding box center [1083, 51] width 34 height 34
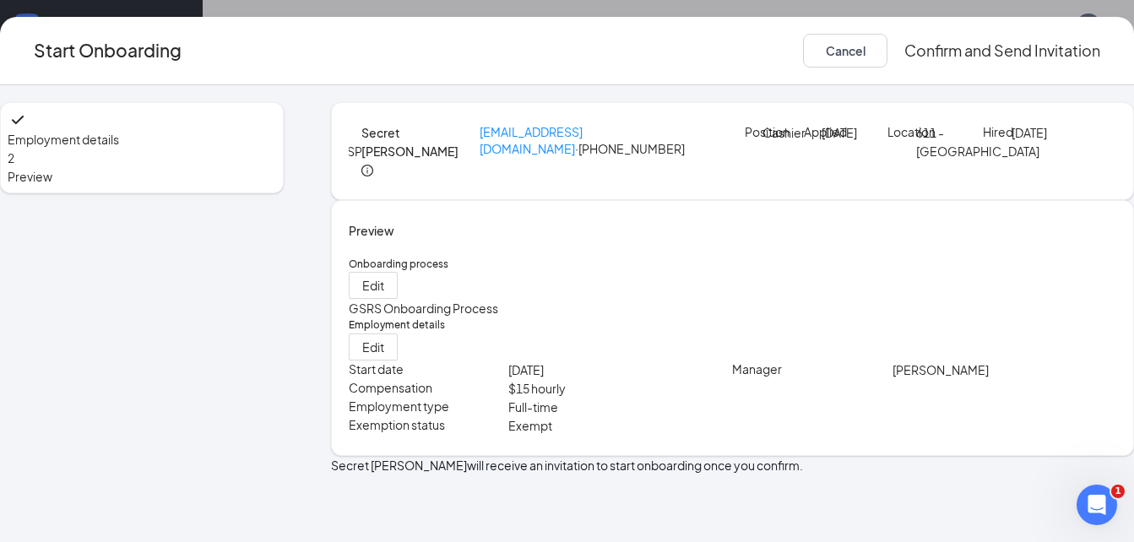
scroll to position [53, 0]
click at [384, 355] on span "Edit" at bounding box center [373, 346] width 22 height 17
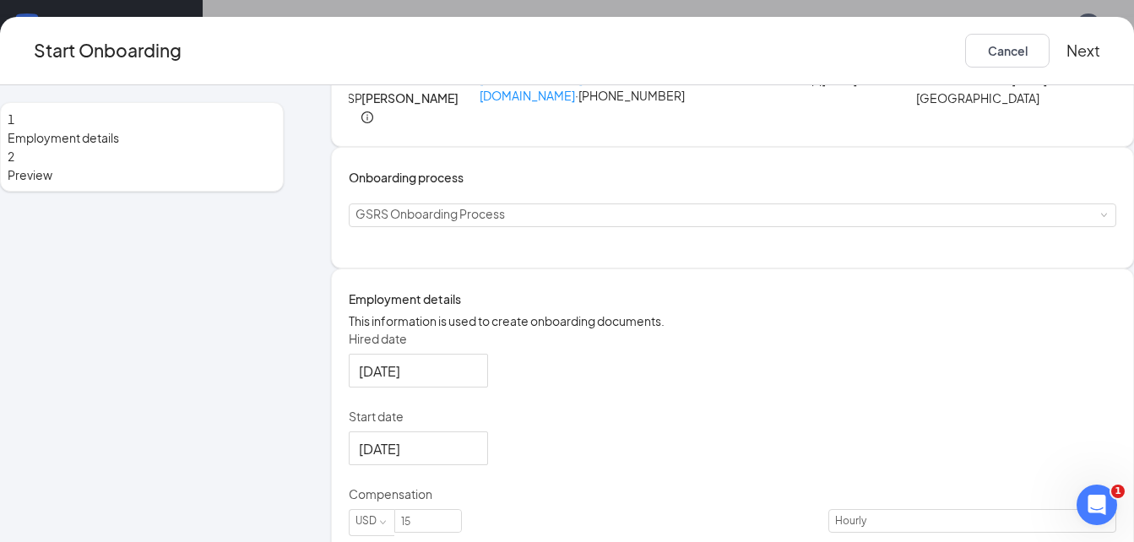
click at [1033, 308] on h4 "Employment details" at bounding box center [732, 298] width 767 height 19
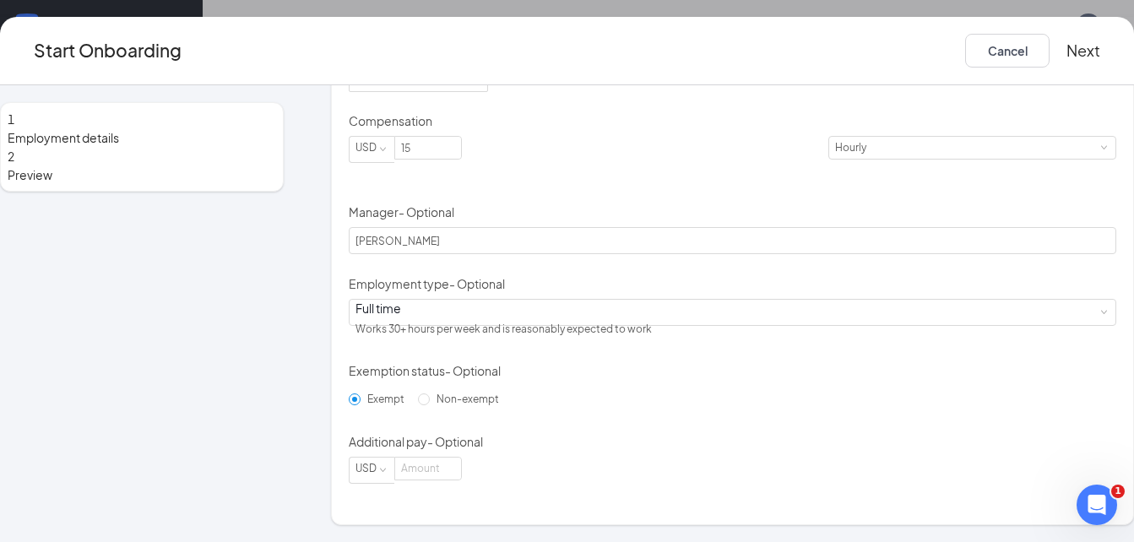
scroll to position [528, 0]
drag, startPoint x: 1123, startPoint y: 300, endPoint x: 35, endPoint y: 33, distance: 1120.4
click at [441, 405] on span "Non-exempt" at bounding box center [468, 398] width 76 height 13
click at [430, 405] on input "Non-exempt" at bounding box center [424, 399] width 12 height 12
radio input "true"
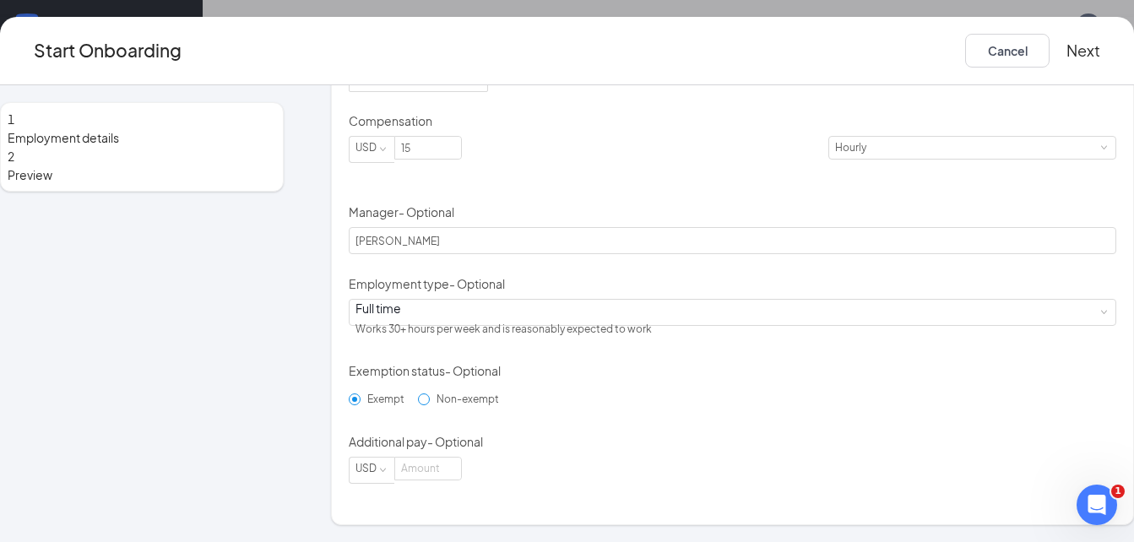
radio input "false"
click at [1066, 44] on button "Next" at bounding box center [1083, 51] width 34 height 34
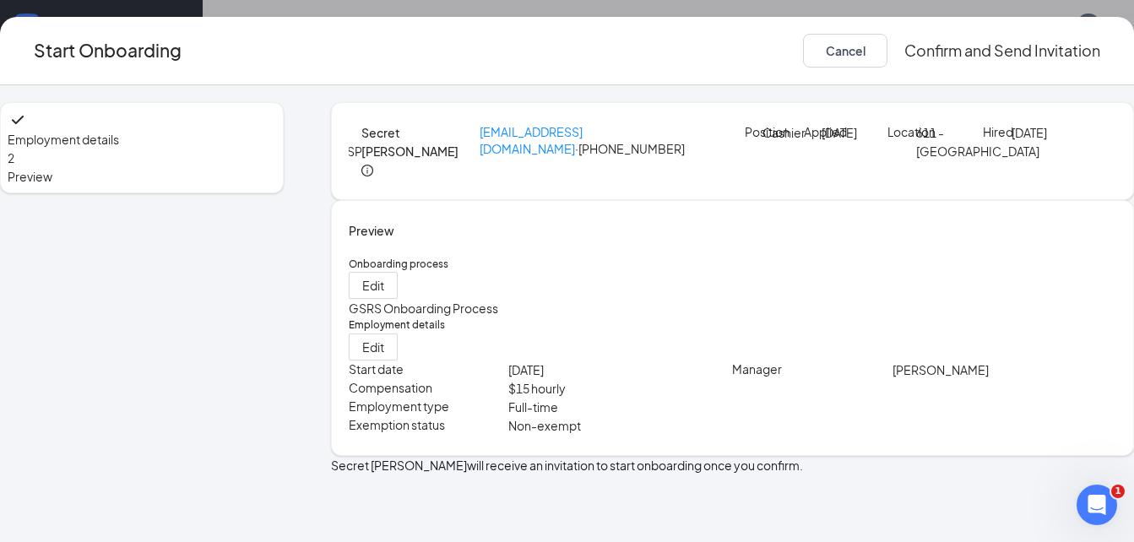
scroll to position [0, 0]
click at [993, 62] on button "Confirm and Send Invitation" at bounding box center [1002, 51] width 196 height 34
